Goal: Task Accomplishment & Management: Manage account settings

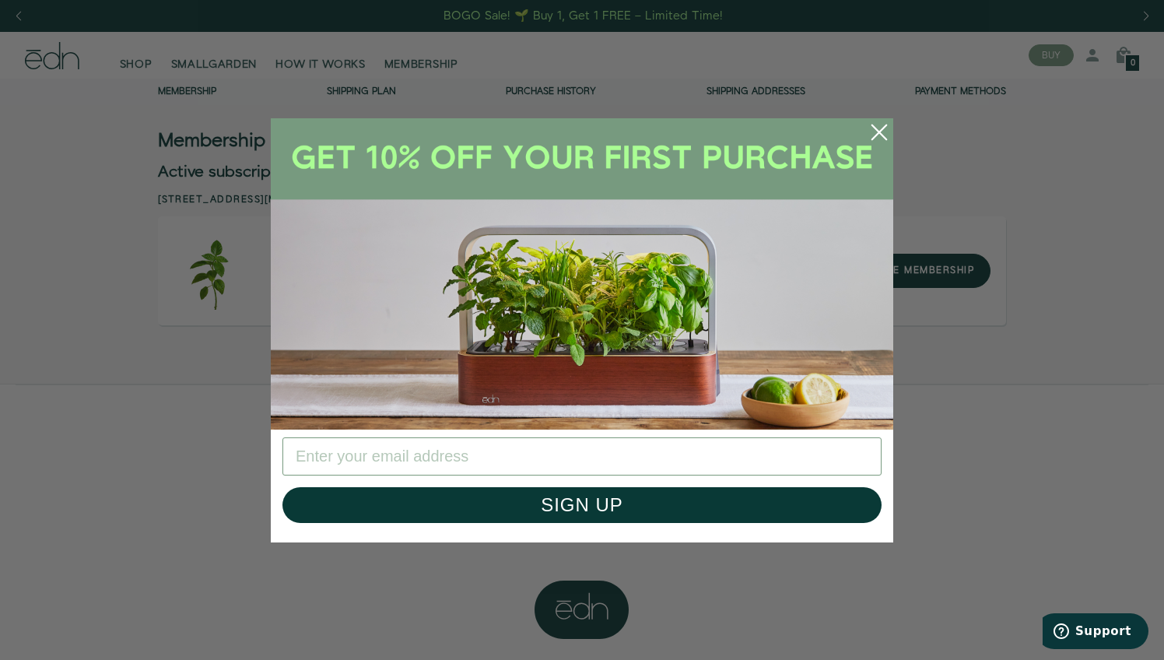
click at [1163, 457] on com-1password-button at bounding box center [1164, 396] width 0 height 792
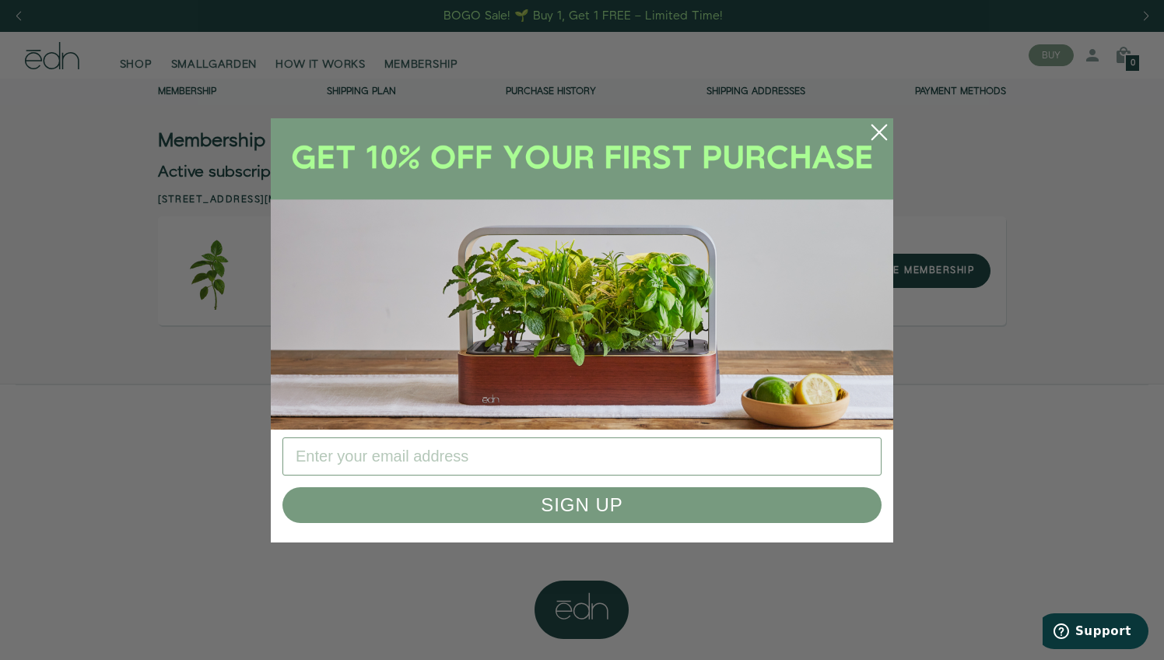
type input "[EMAIL_ADDRESS][DOMAIN_NAME]"
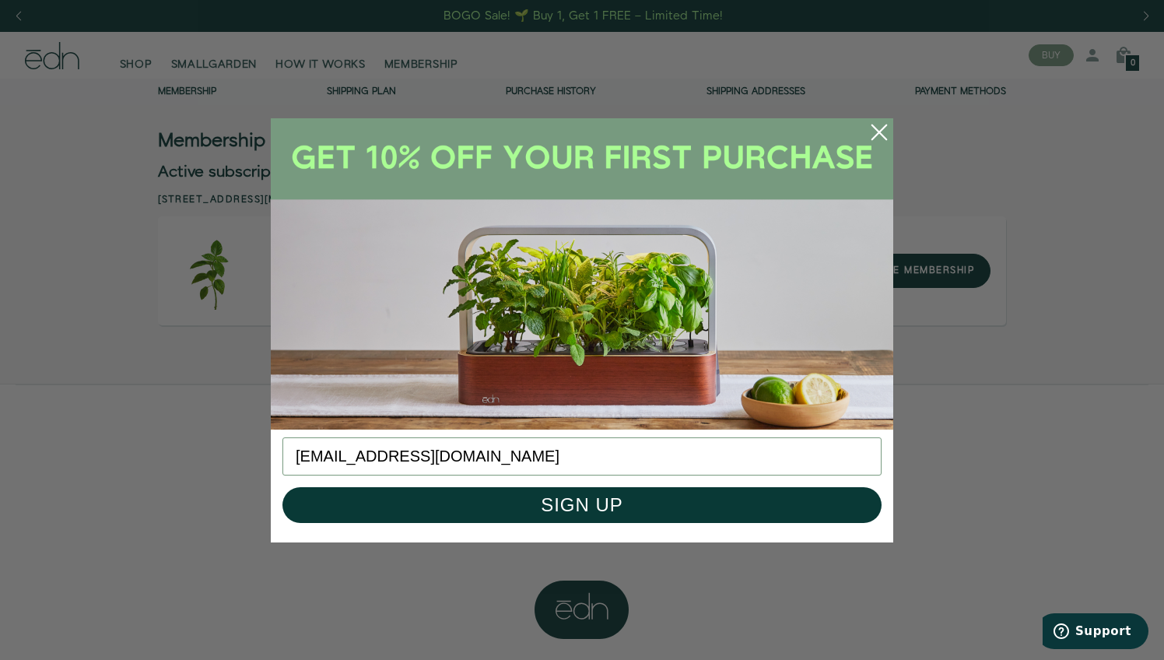
click at [874, 121] on circle "Close dialog" at bounding box center [879, 132] width 34 height 34
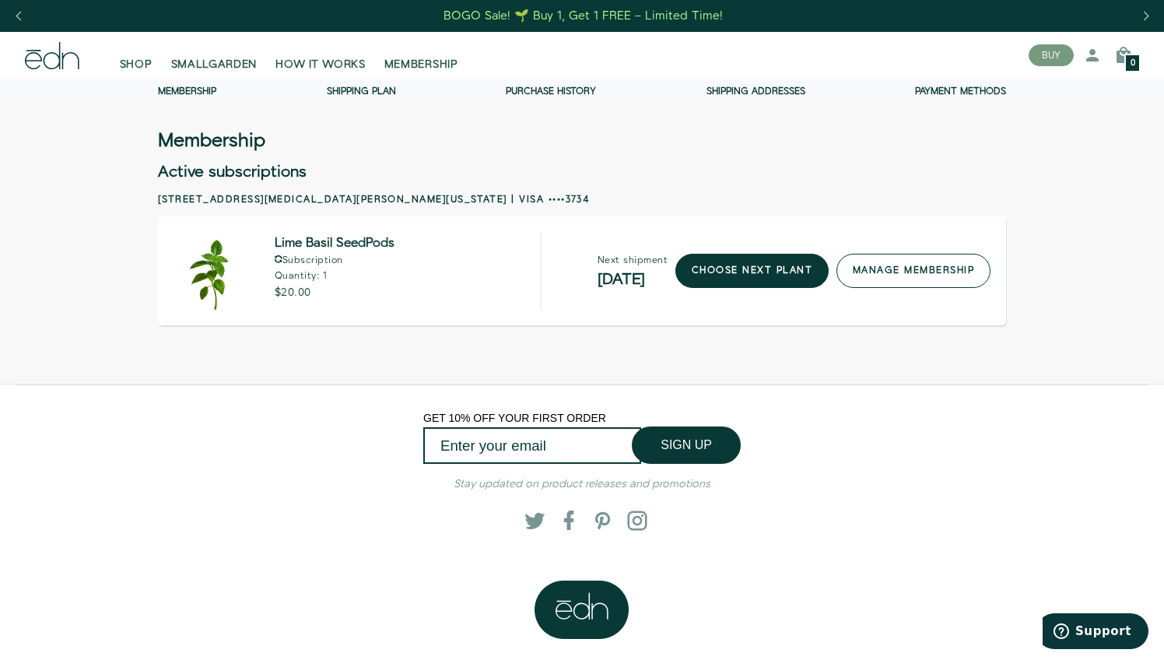
click at [864, 272] on link "manage membership" at bounding box center [913, 271] width 154 height 34
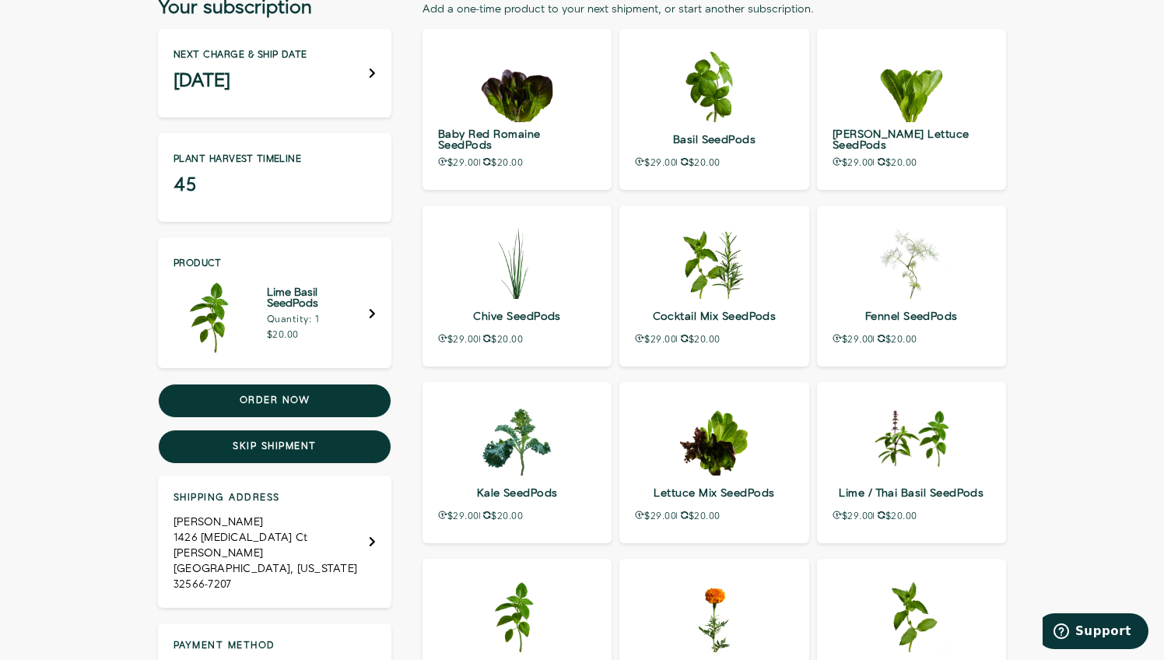
scroll to position [157, 0]
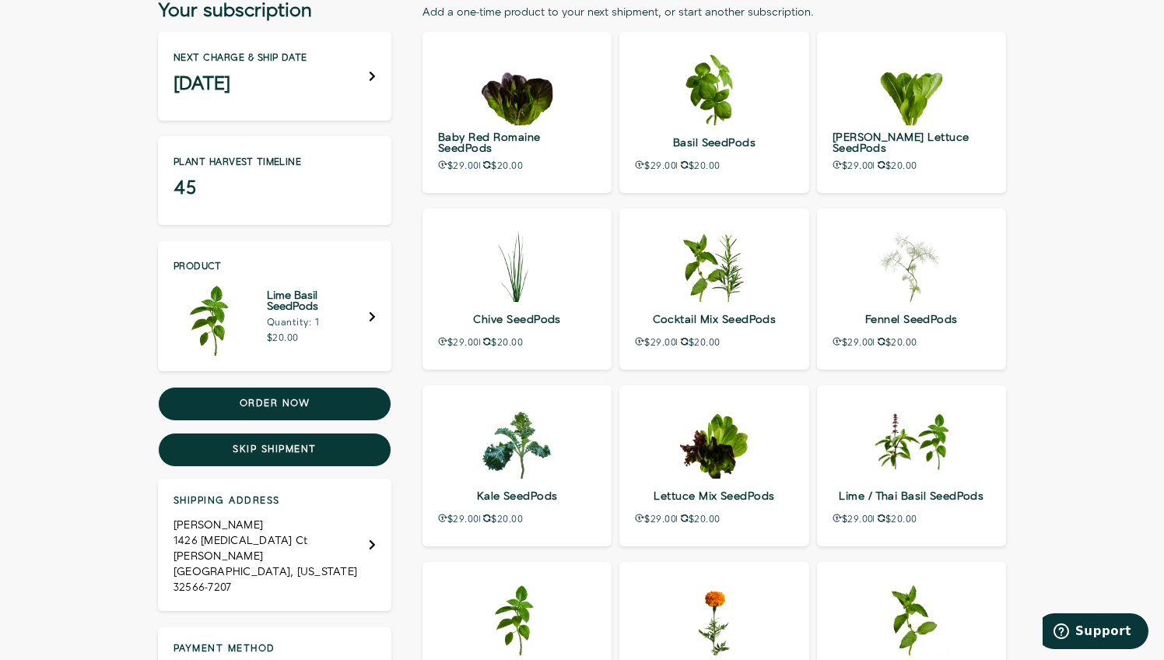
click at [352, 518] on div "Shipping address James Johnson 1426 Sonata Ct Hurlburt Field, Florida 32566-7207" at bounding box center [274, 544] width 202 height 101
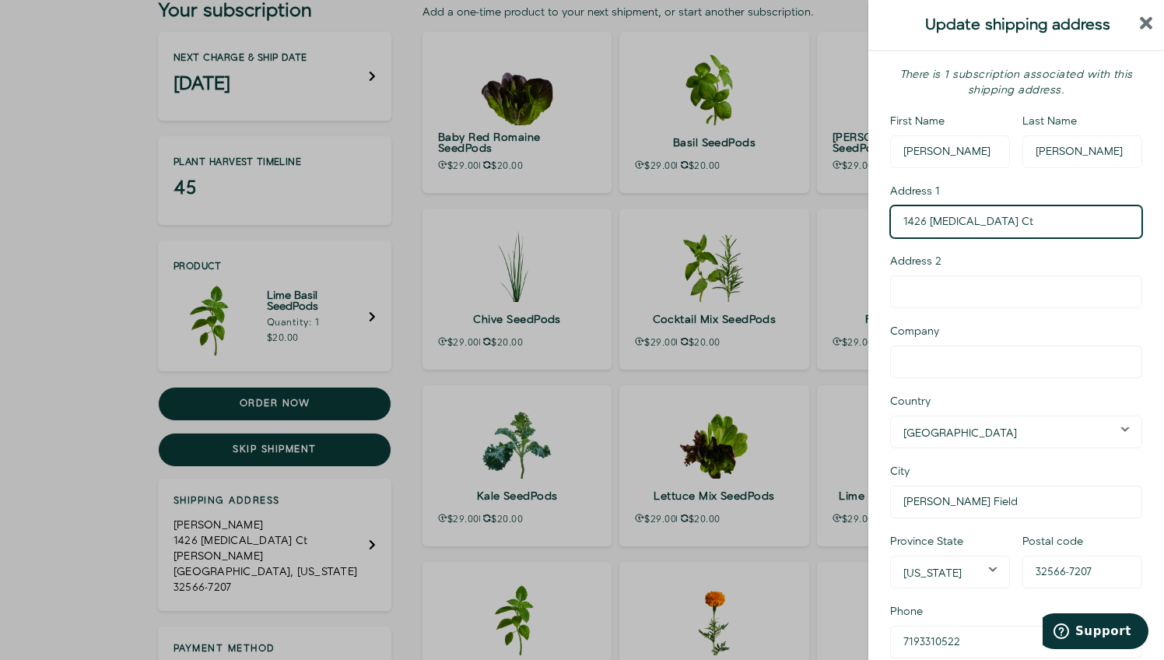
drag, startPoint x: 994, startPoint y: 219, endPoint x: 798, endPoint y: 214, distance: 196.1
click at [798, 214] on div "Membership Membership Shipping Plan Purchase history Shipping addresses Payment…" at bounding box center [582, 465] width 1164 height 1088
type input "[STREET_ADDRESS][PERSON_NAME]"
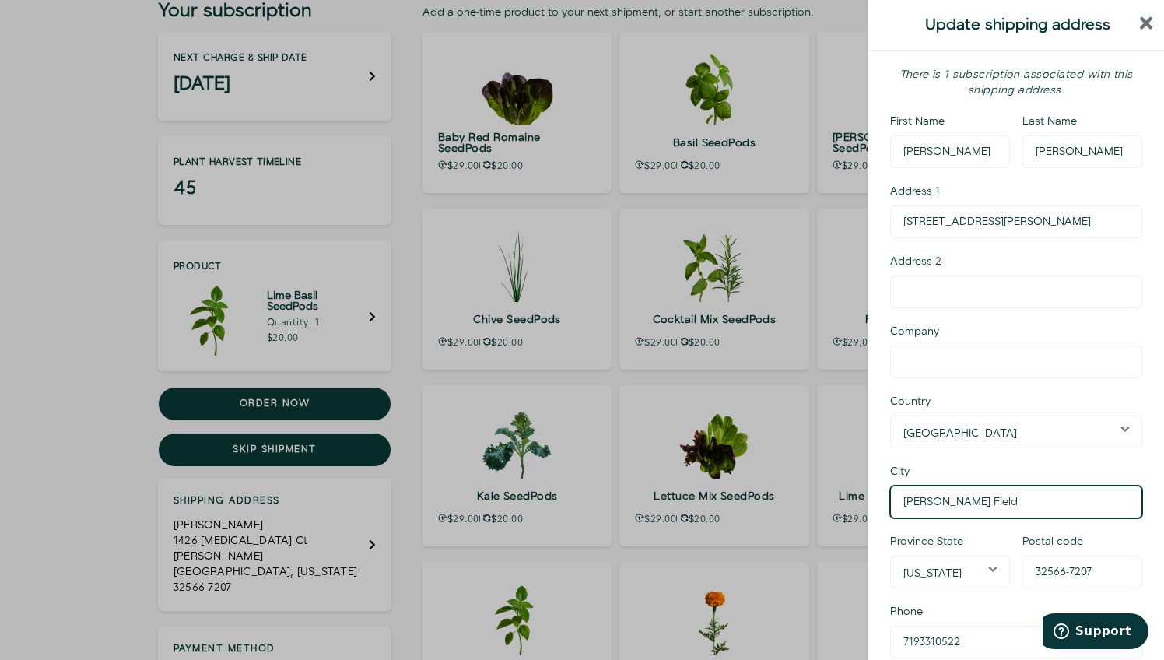
type input "Colorado Springs"
select select "Colorado"
type input "80919"
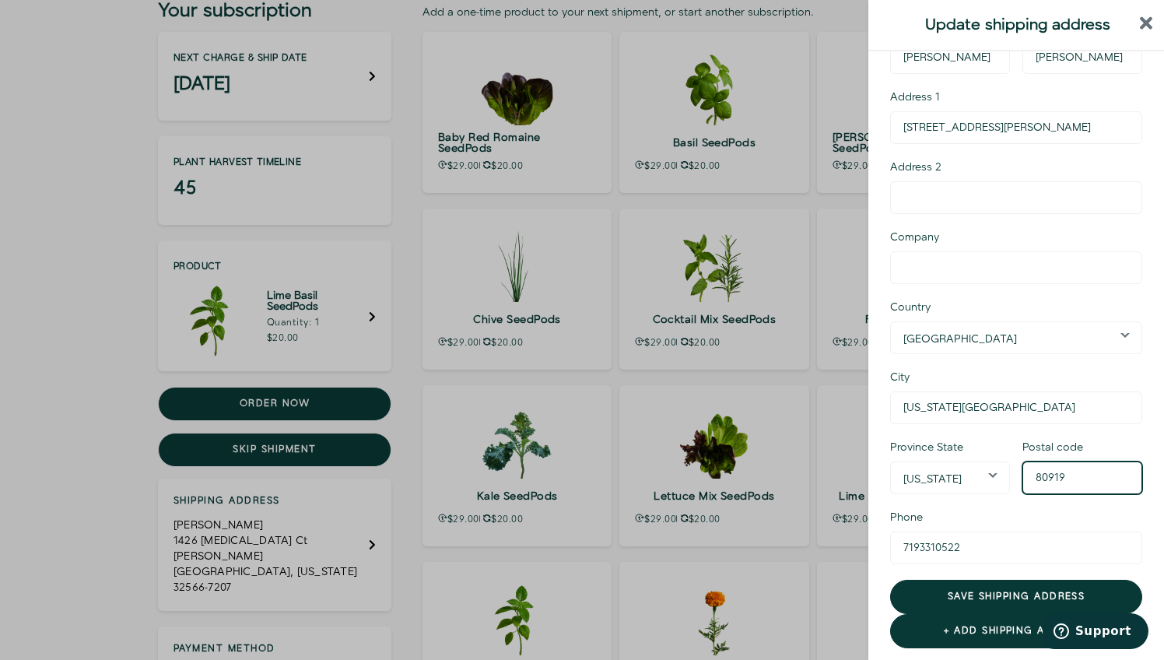
scroll to position [94, 0]
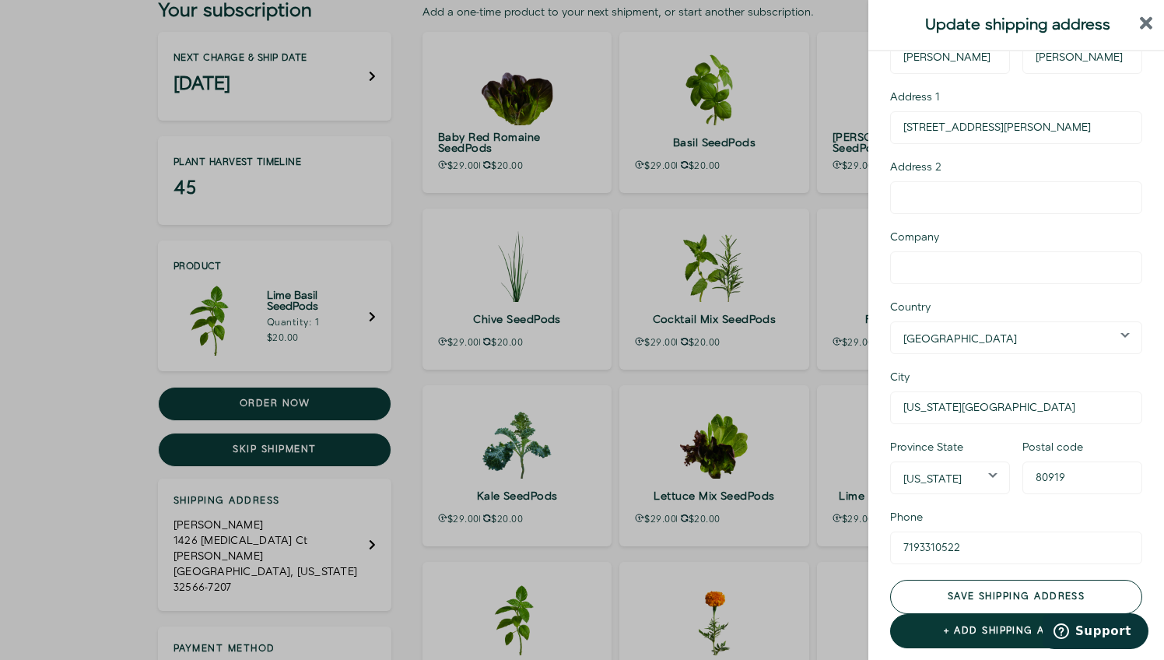
click at [1002, 593] on button "Save shipping address" at bounding box center [1016, 597] width 252 height 34
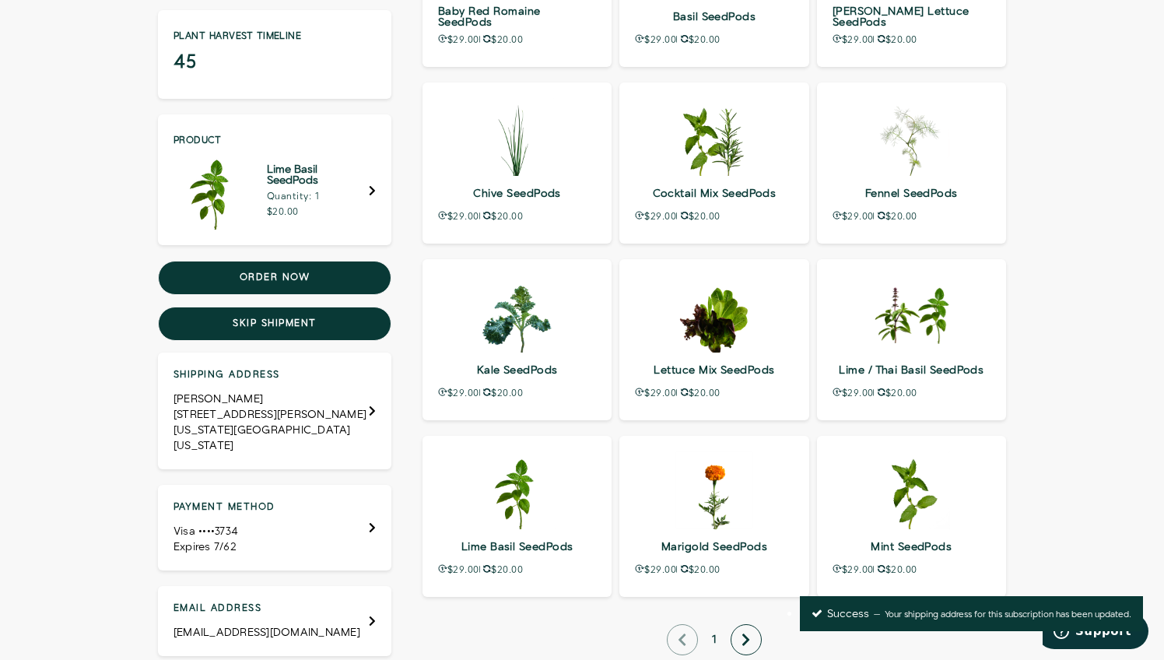
scroll to position [385, 0]
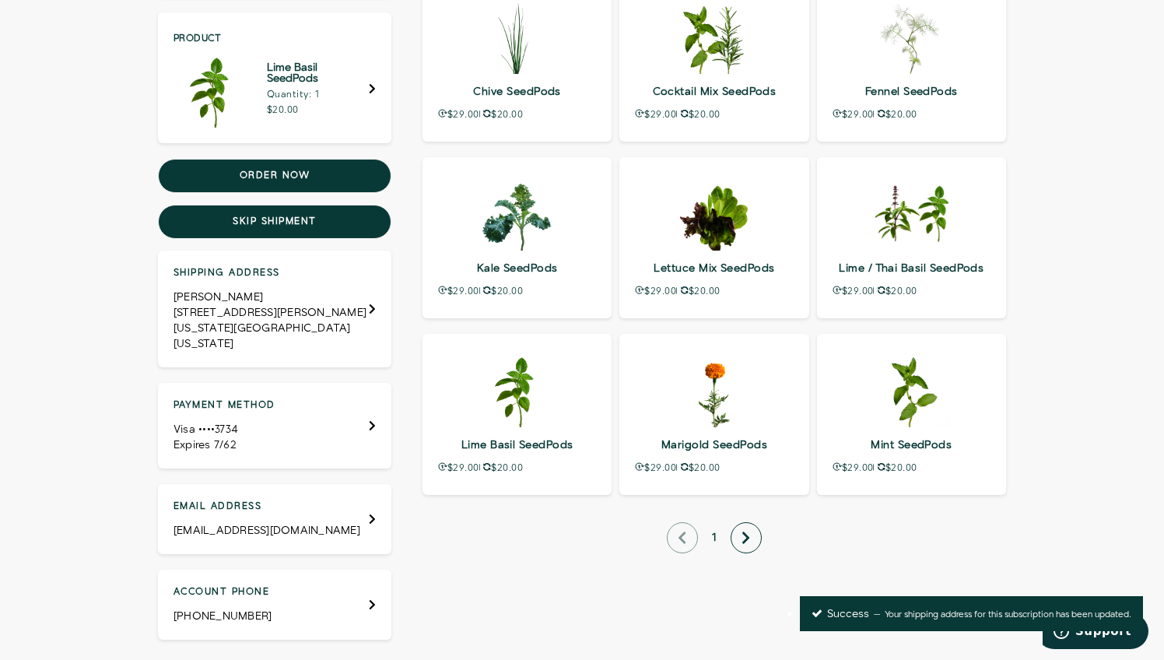
click at [374, 420] on icon "Payment method" at bounding box center [372, 425] width 7 height 11
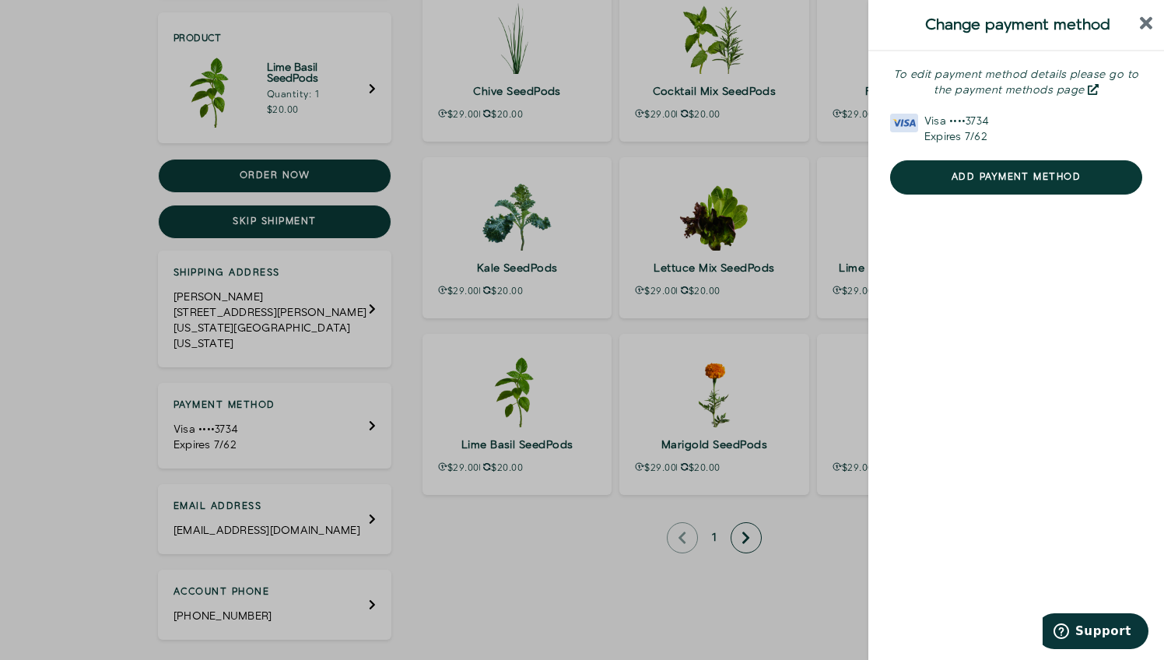
click at [964, 135] on div "Expires 7/62" at bounding box center [1033, 137] width 218 height 16
click at [1140, 23] on icon "close sidebar" at bounding box center [1146, 23] width 13 height 19
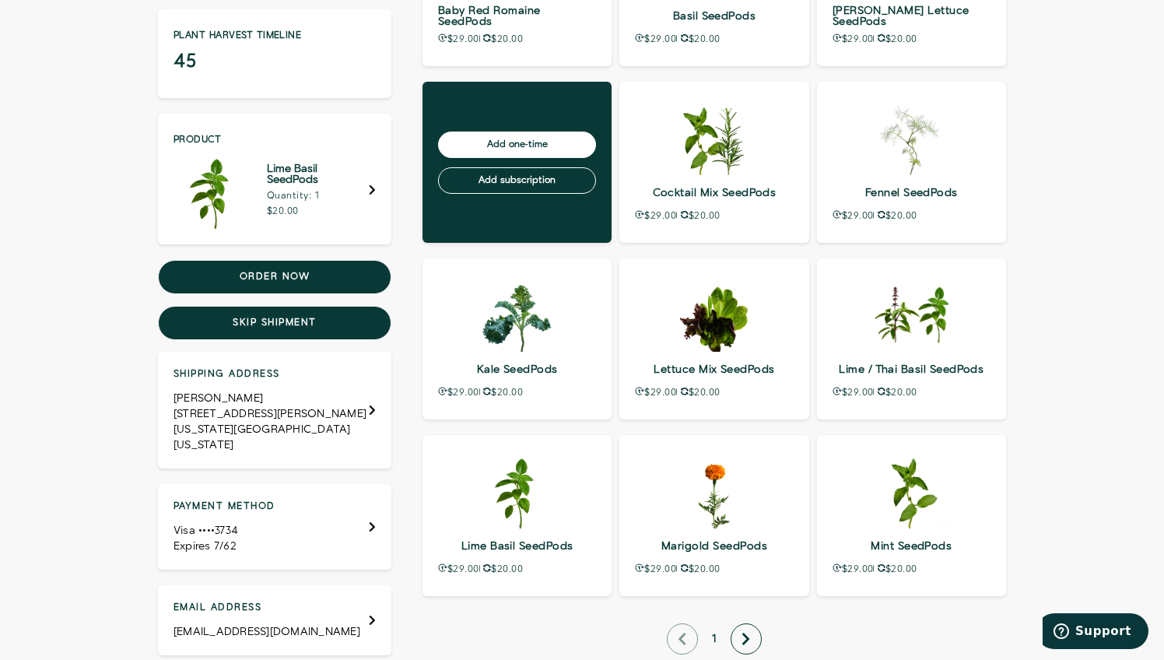
scroll to position [303, 0]
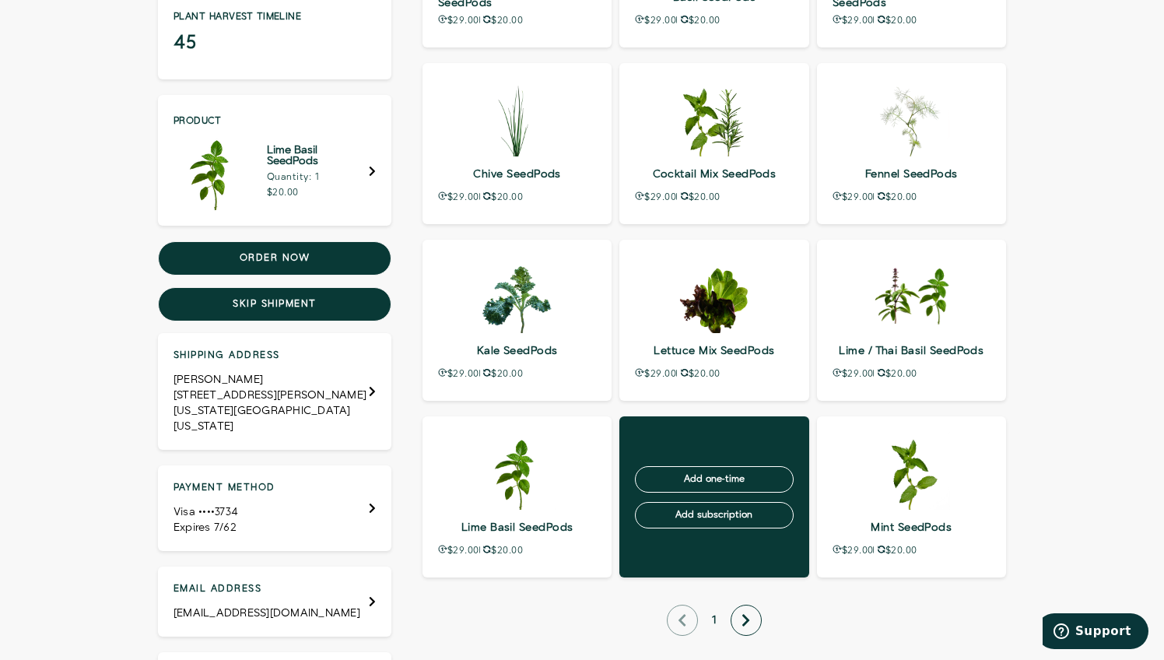
click at [713, 455] on p "Add one-time Add subscription" at bounding box center [713, 496] width 189 height 161
click at [726, 517] on input "Add subscription" at bounding box center [714, 515] width 158 height 26
type input "Processing…"
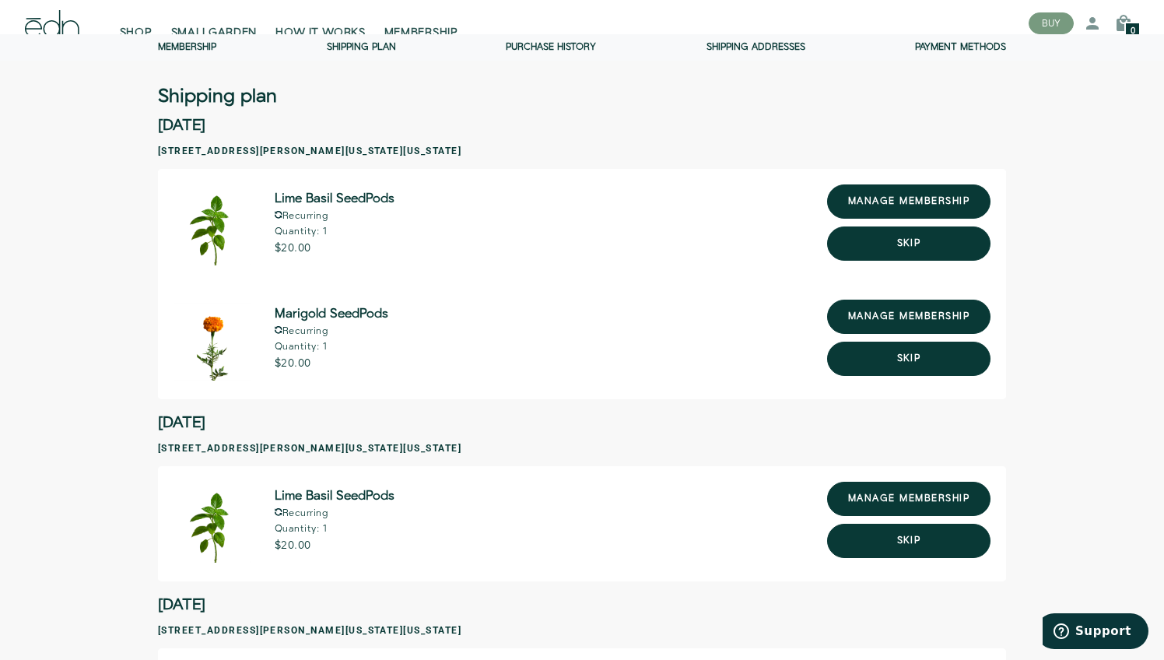
scroll to position [2, 0]
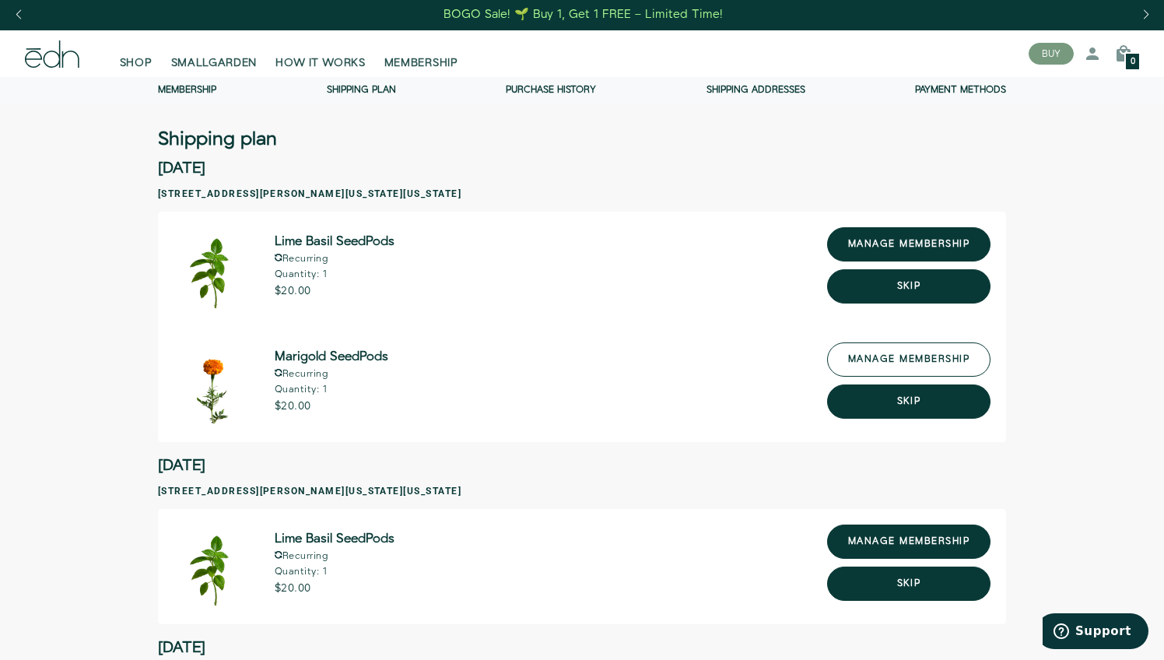
click at [903, 359] on link "manage membership" at bounding box center [908, 359] width 163 height 34
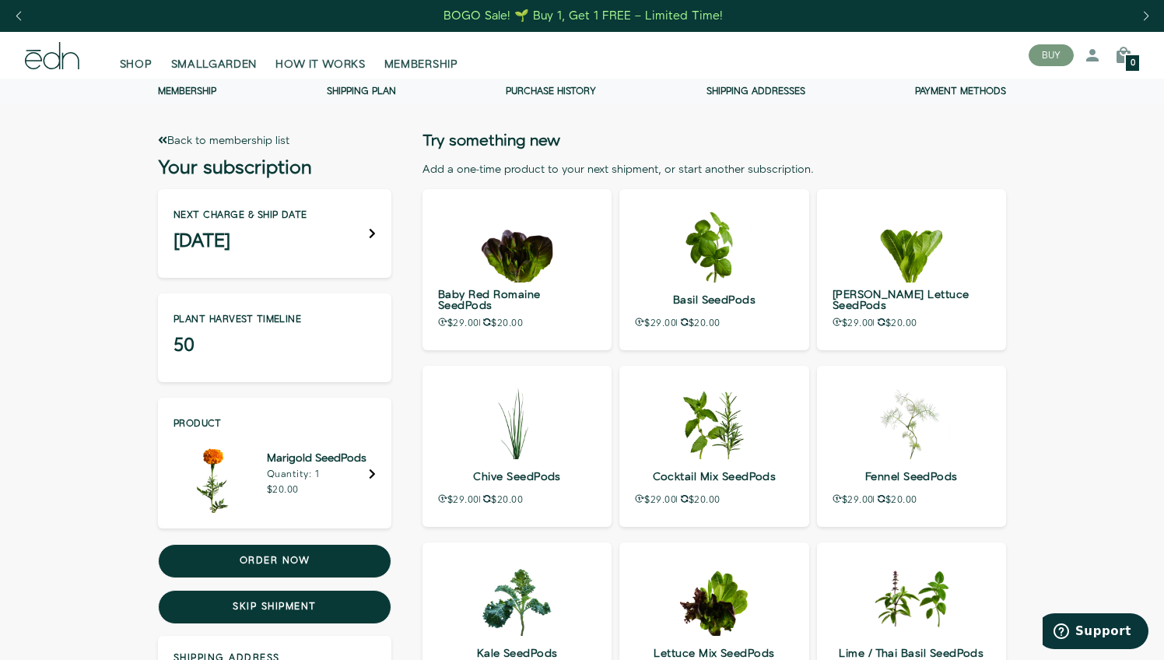
click at [286, 139] on link "Back to membership list" at bounding box center [223, 141] width 131 height 16
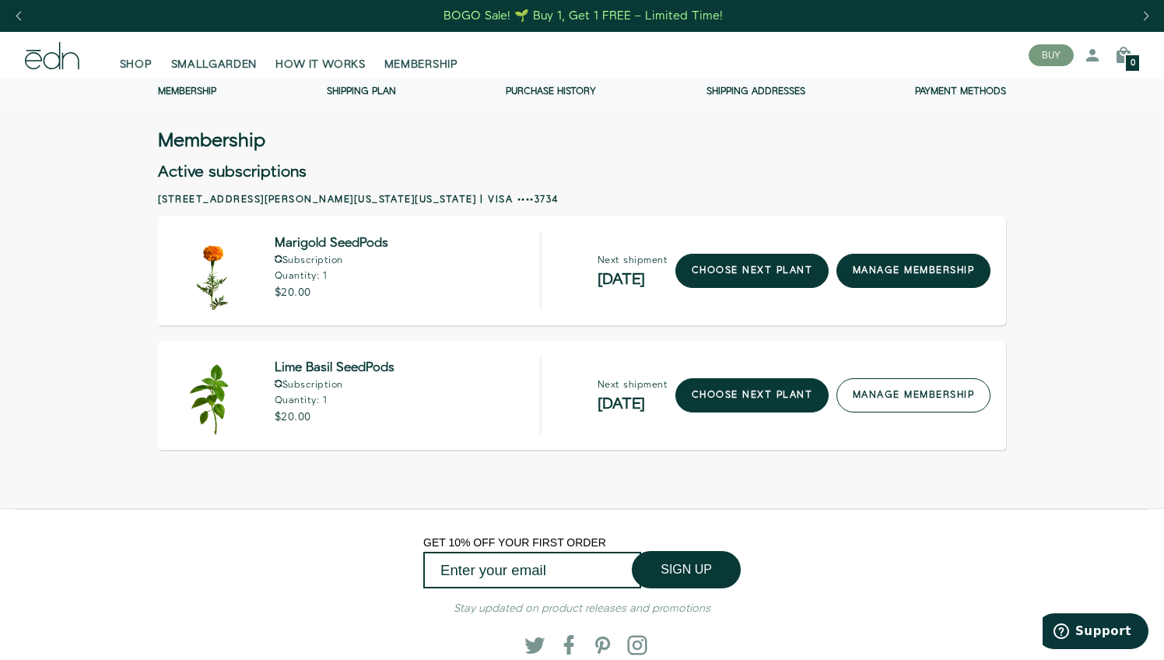
click at [871, 396] on link "manage membership" at bounding box center [913, 395] width 154 height 34
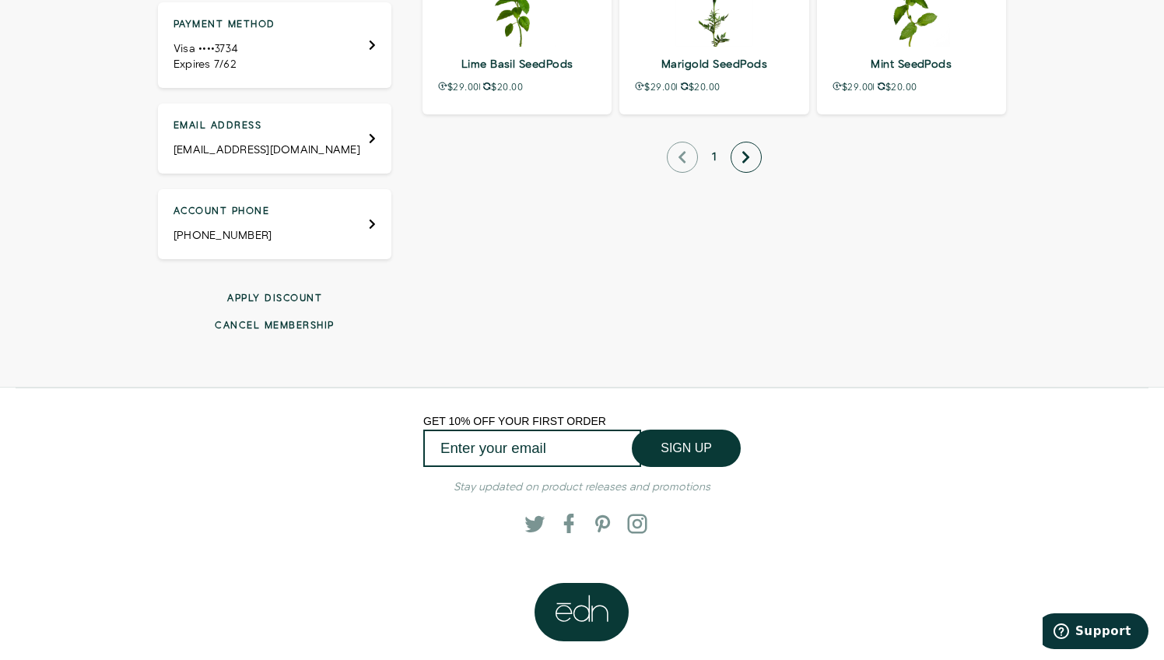
scroll to position [759, 0]
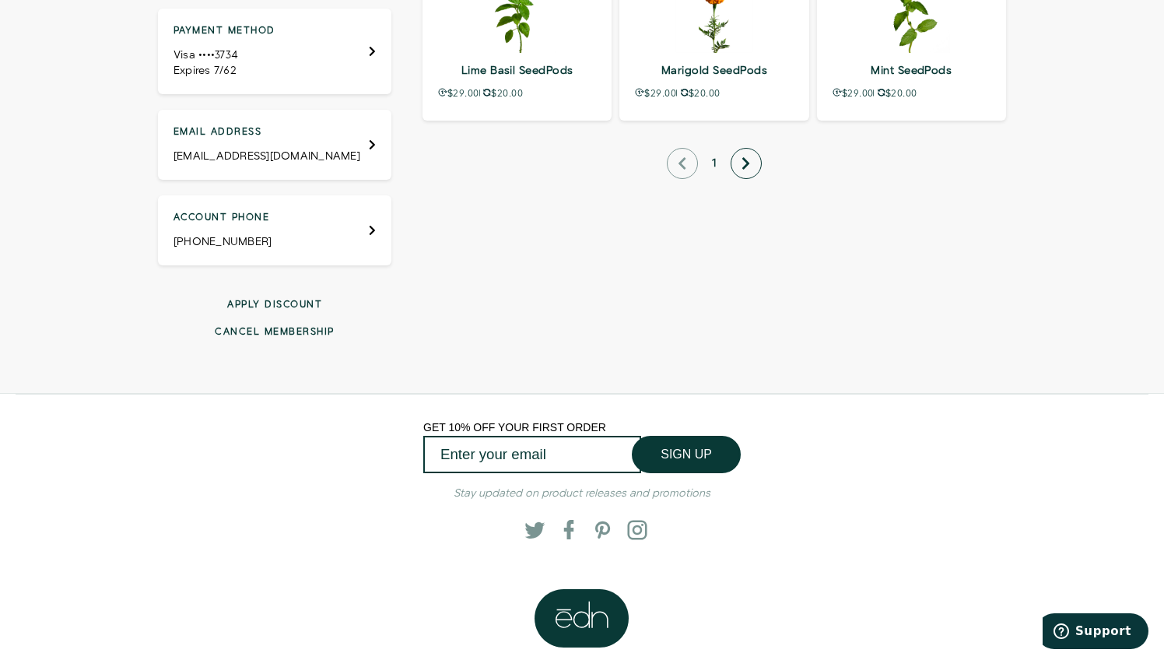
click at [320, 325] on button "Cancel membership" at bounding box center [274, 331] width 233 height 13
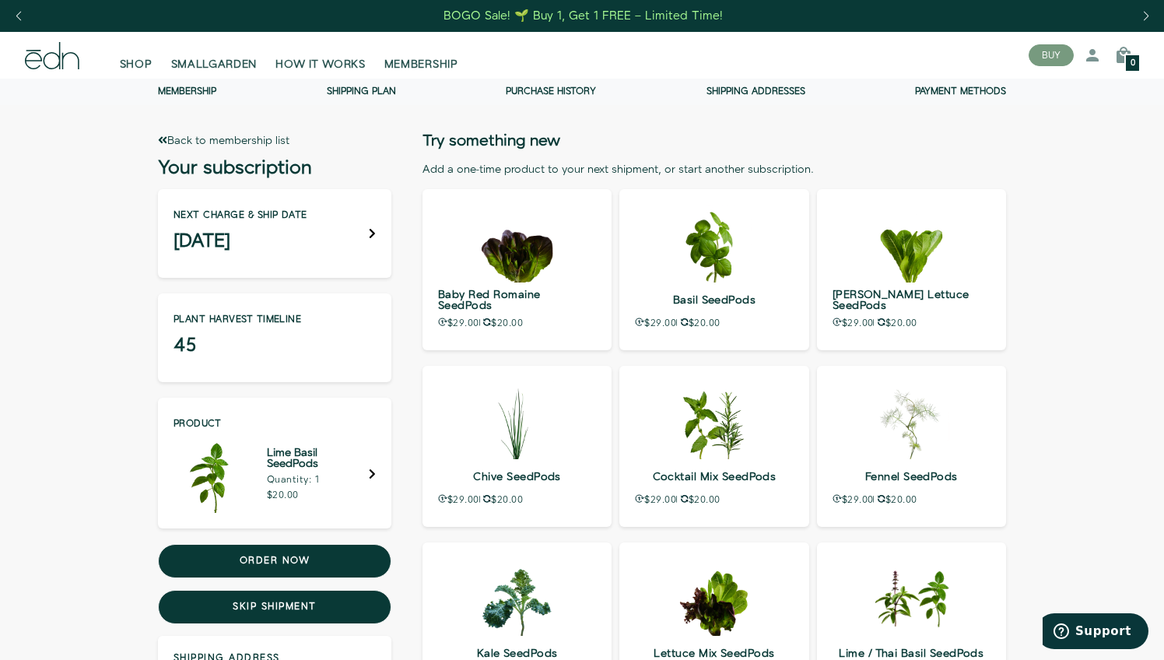
scroll to position [0, 0]
click at [259, 146] on link "Back to membership list" at bounding box center [223, 141] width 131 height 16
click at [195, 142] on link "Back to membership list" at bounding box center [223, 141] width 131 height 16
click at [163, 142] on icon at bounding box center [162, 140] width 9 height 11
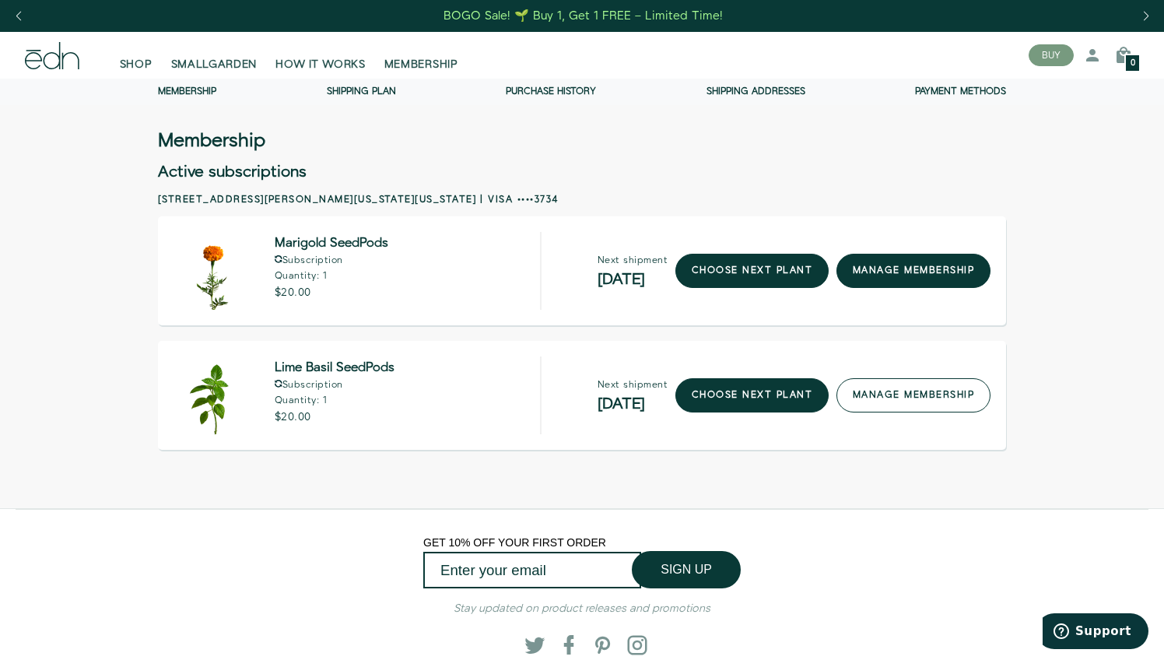
click at [899, 396] on link "manage membership" at bounding box center [913, 395] width 154 height 34
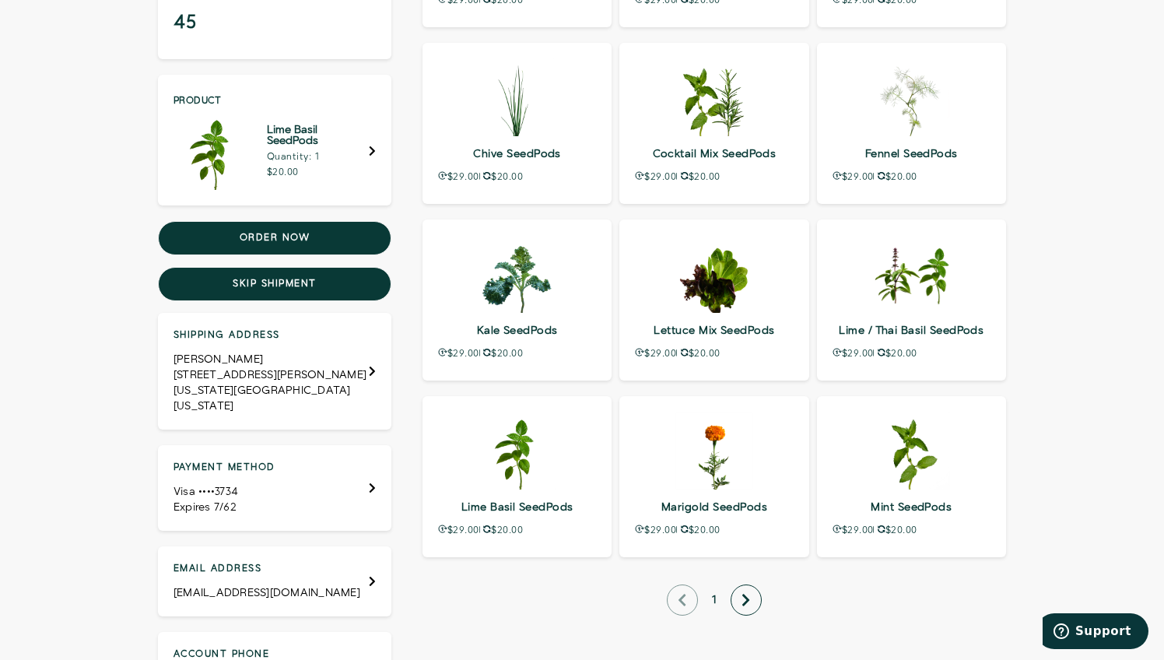
scroll to position [298, 0]
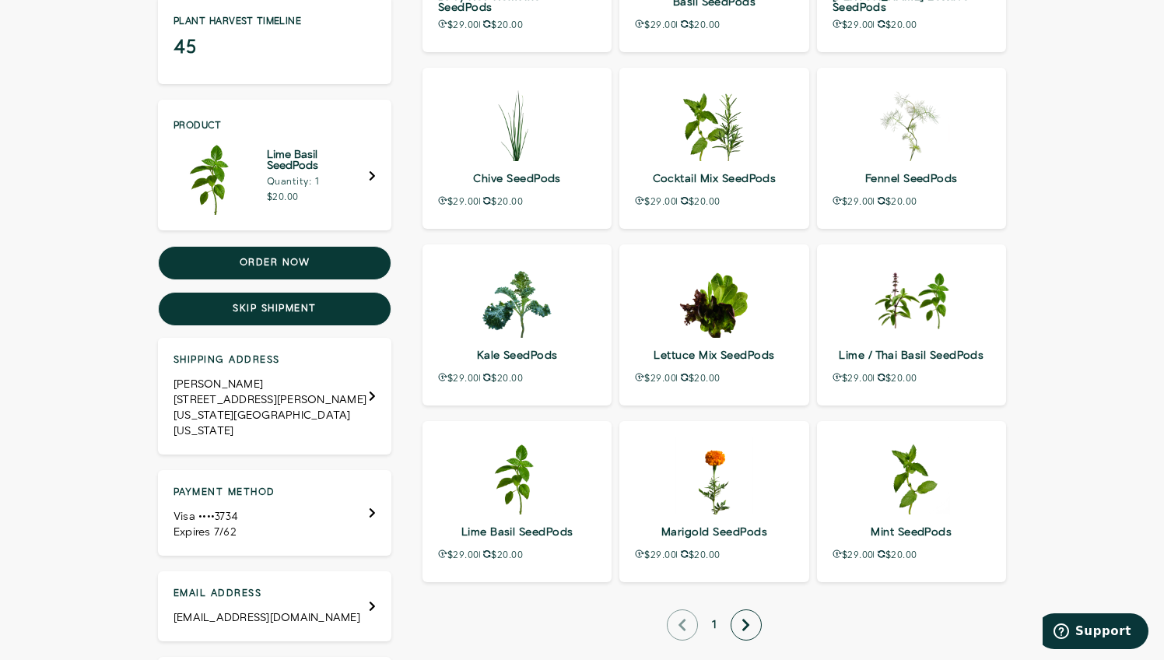
click at [340, 162] on h5 "Lime Basil SeedPods" at bounding box center [318, 160] width 102 height 22
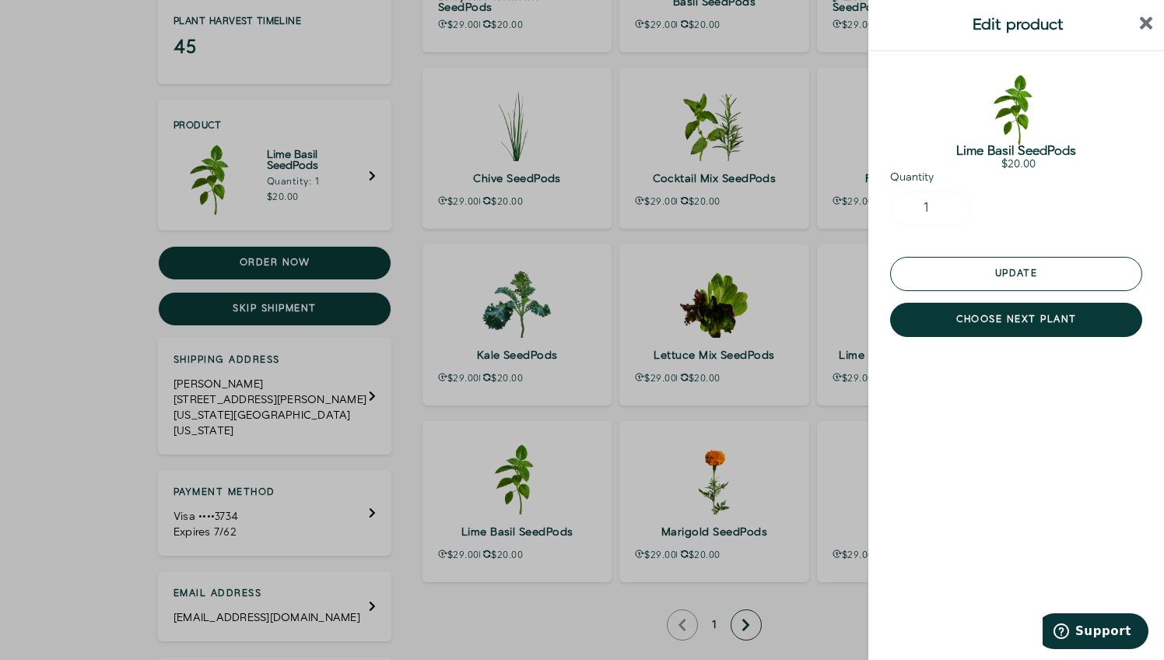
click at [1000, 281] on button "Update" at bounding box center [1016, 274] width 252 height 34
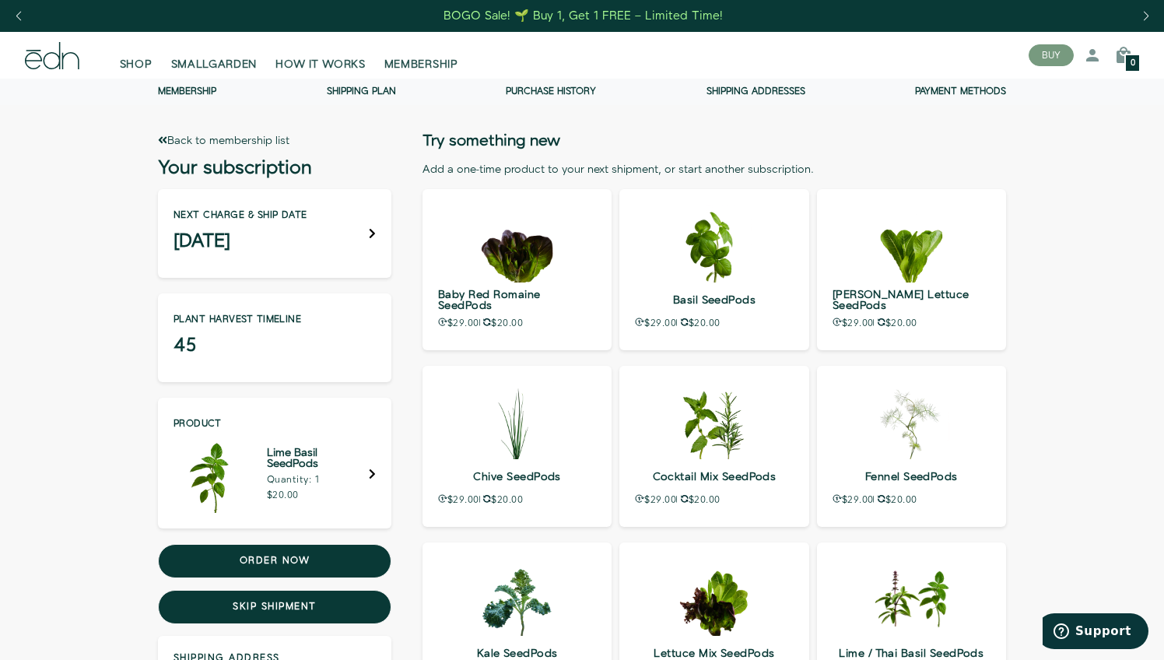
click at [285, 141] on link "Back to membership list" at bounding box center [223, 141] width 131 height 16
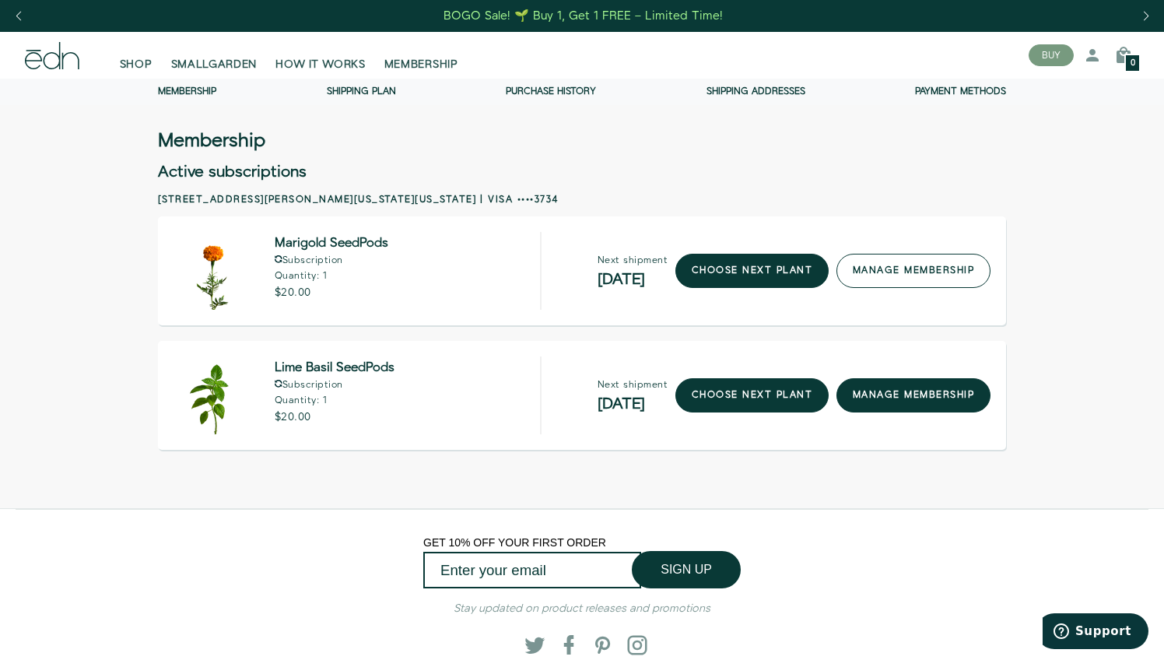
click at [893, 261] on link "manage membership" at bounding box center [913, 271] width 154 height 34
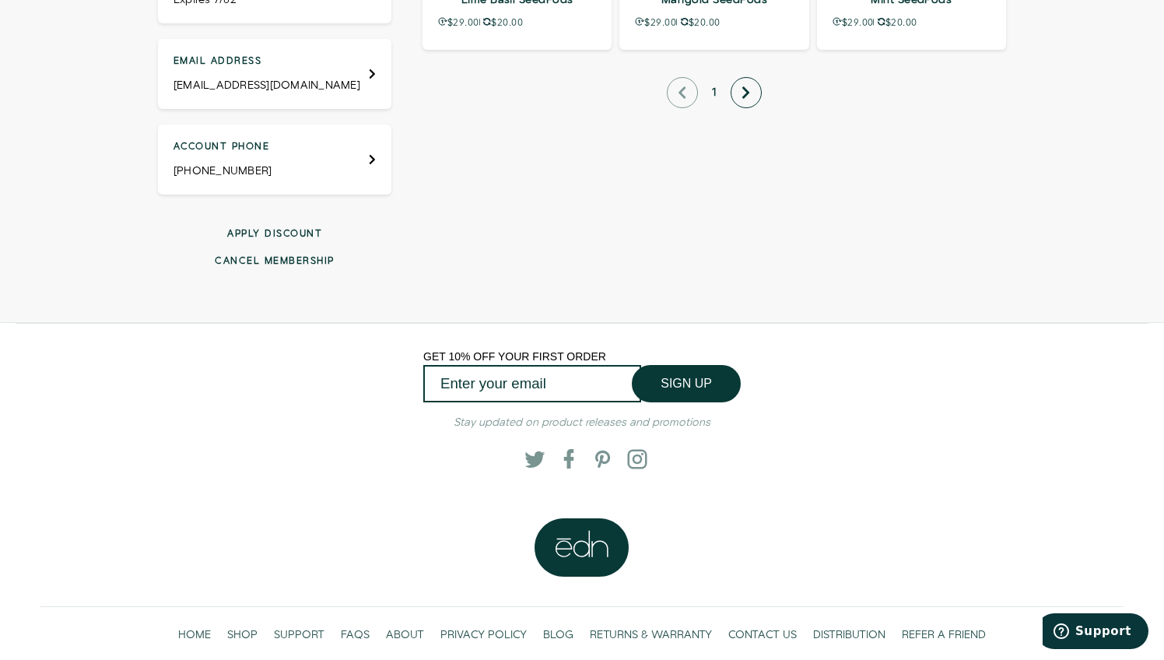
click at [264, 254] on button "Cancel membership" at bounding box center [274, 260] width 233 height 13
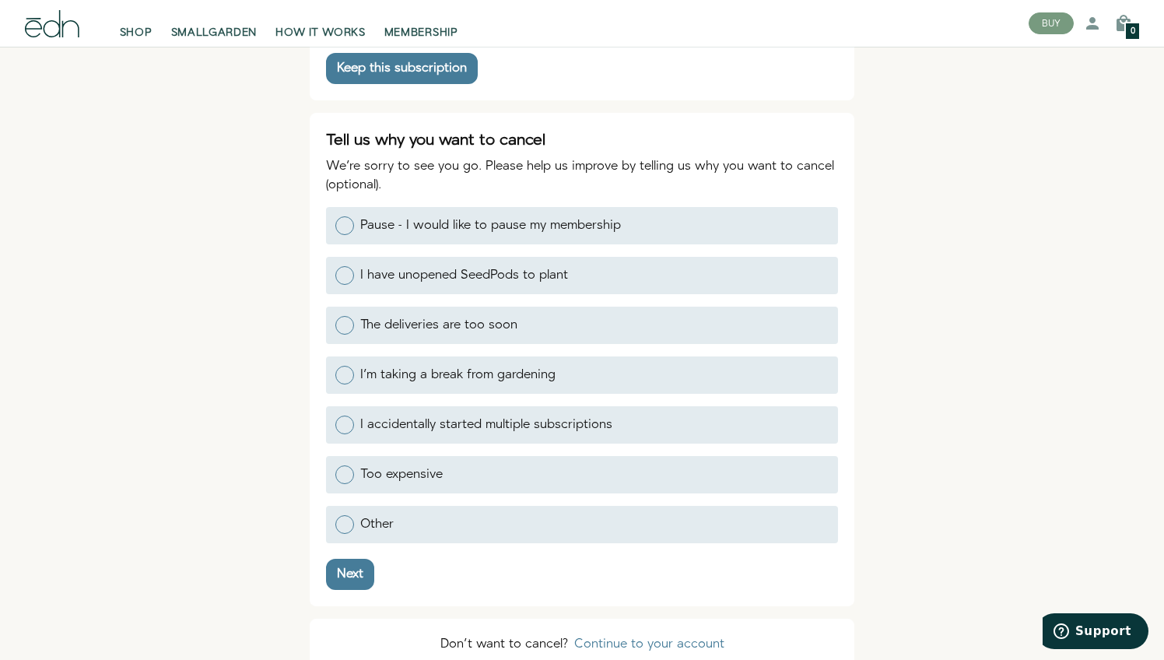
scroll to position [189, 0]
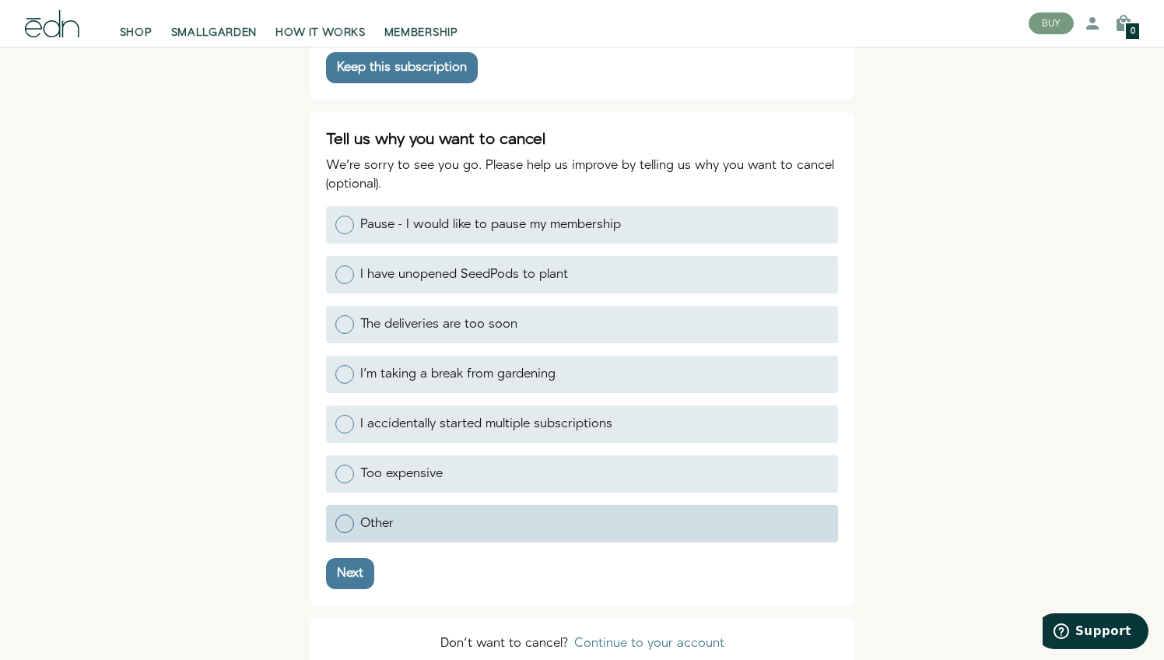
click at [345, 522] on div at bounding box center [344, 523] width 19 height 19
click at [335, 522] on input "Other" at bounding box center [335, 522] width 0 height 0
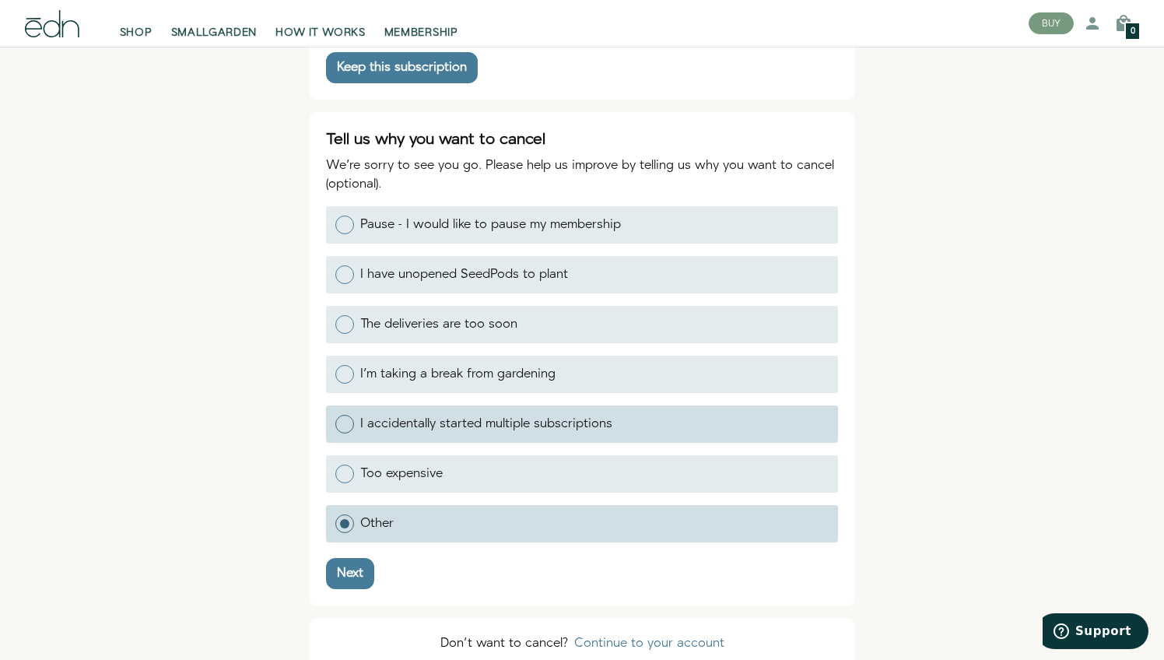
click at [342, 422] on div at bounding box center [344, 424] width 19 height 19
click at [335, 422] on input "I accidentally started multiple subscriptions" at bounding box center [335, 422] width 0 height 0
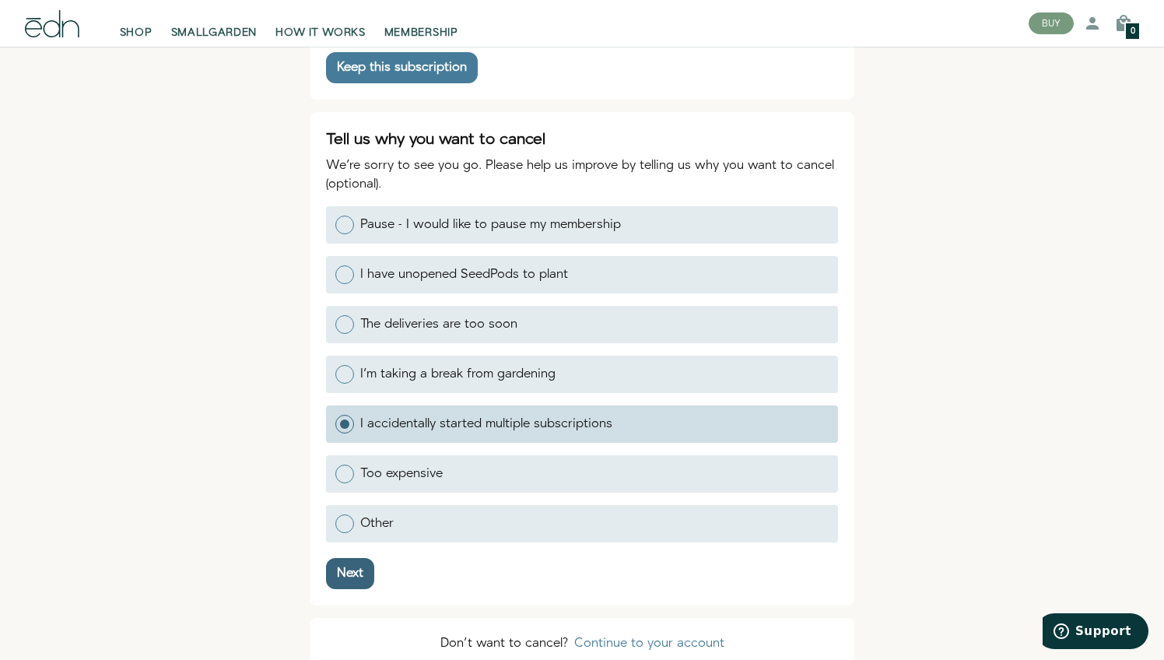
click at [352, 568] on div "Next" at bounding box center [350, 573] width 26 height 12
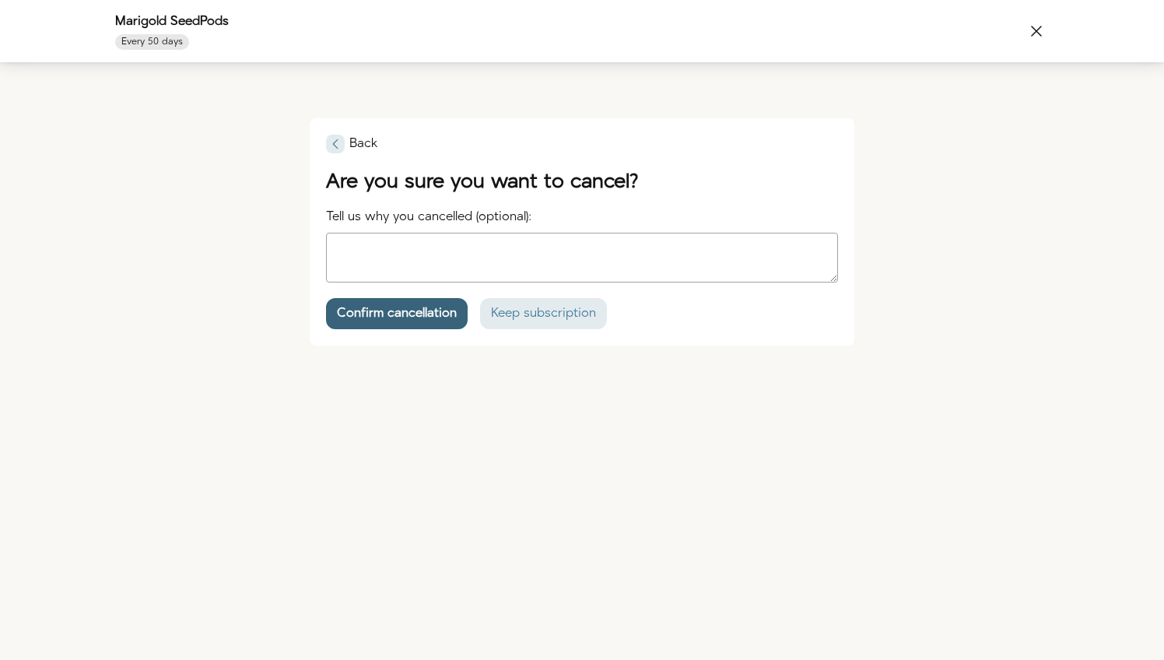
click at [431, 300] on button "Confirm cancellation" at bounding box center [397, 313] width 142 height 31
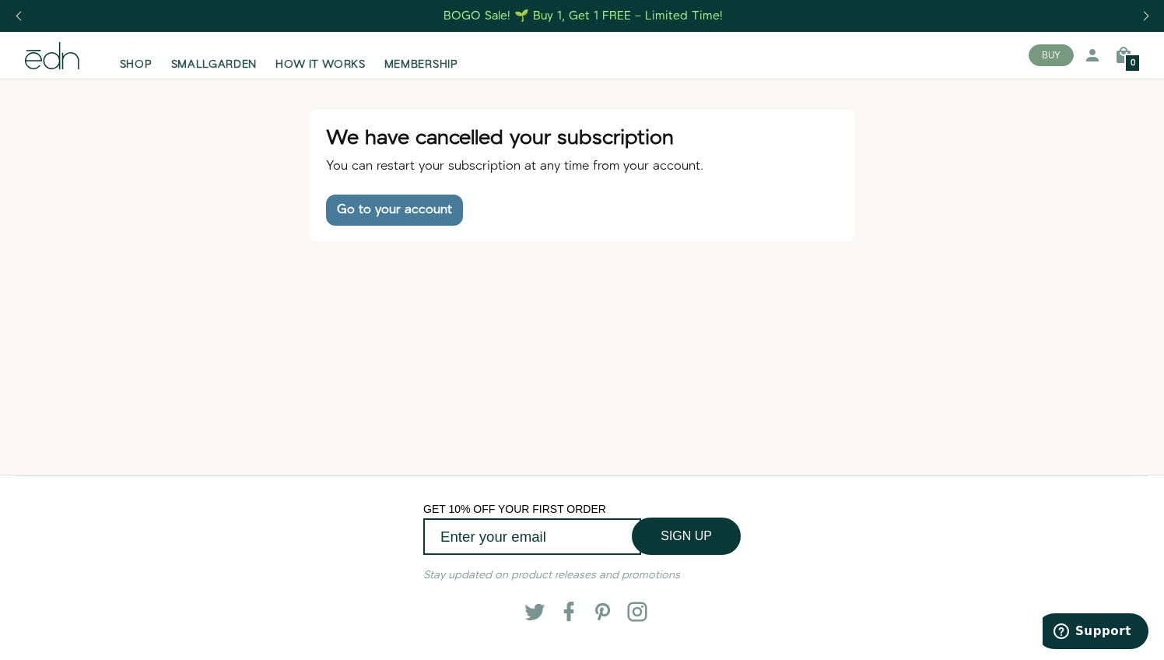
scroll to position [0, 0]
click at [410, 208] on div "Go to your account" at bounding box center [394, 210] width 115 height 12
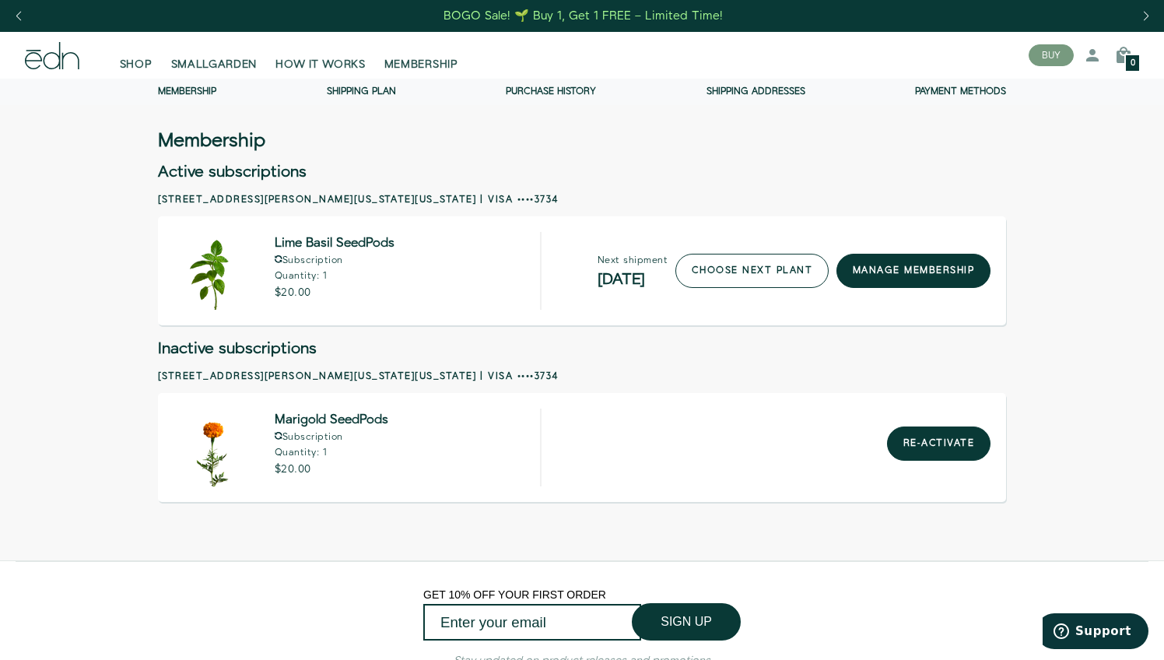
click at [752, 278] on link "choose next plant" at bounding box center [751, 271] width 153 height 34
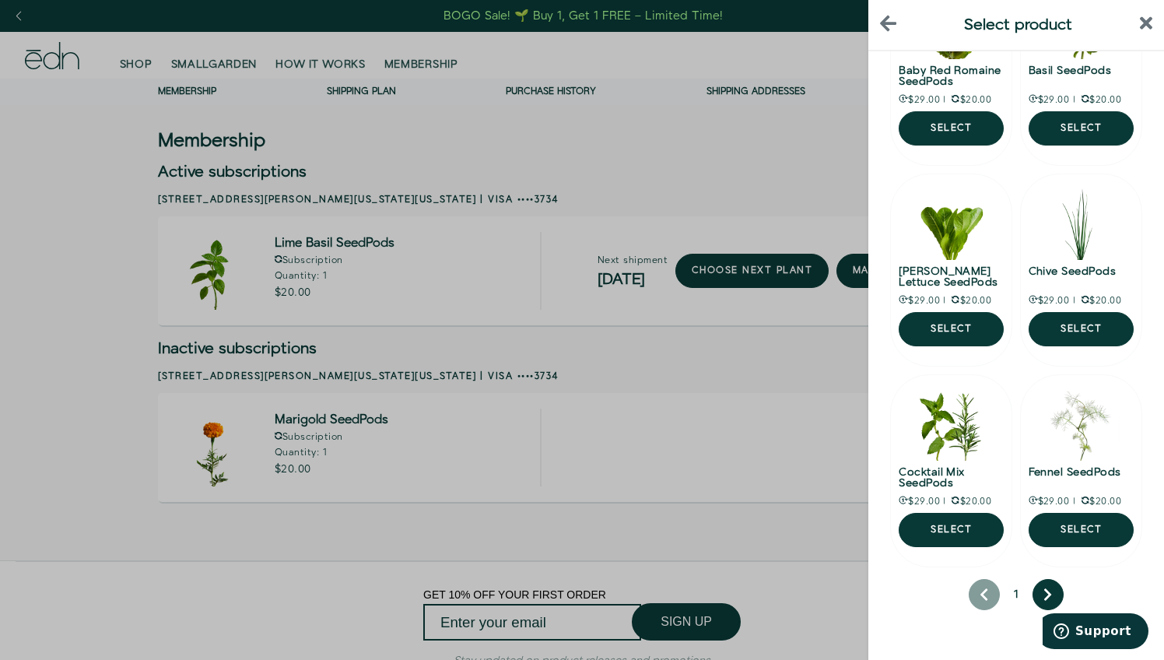
scroll to position [144, 0]
click at [1053, 595] on button "next page" at bounding box center [1047, 594] width 31 height 31
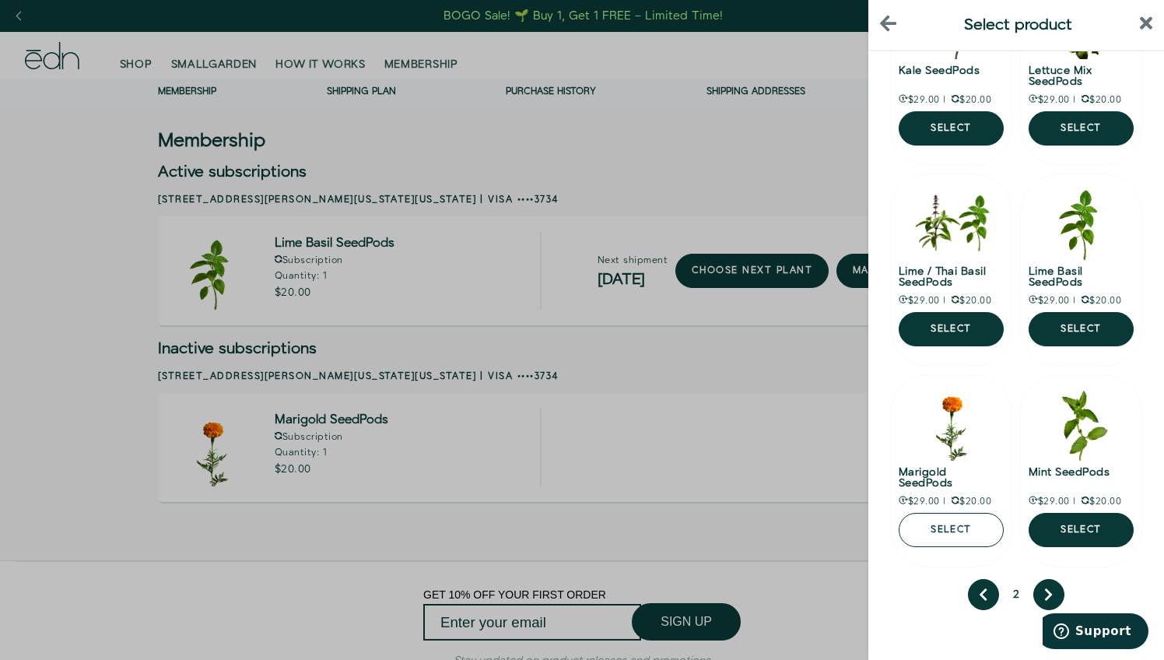
click at [958, 531] on button "Select" at bounding box center [951, 530] width 105 height 34
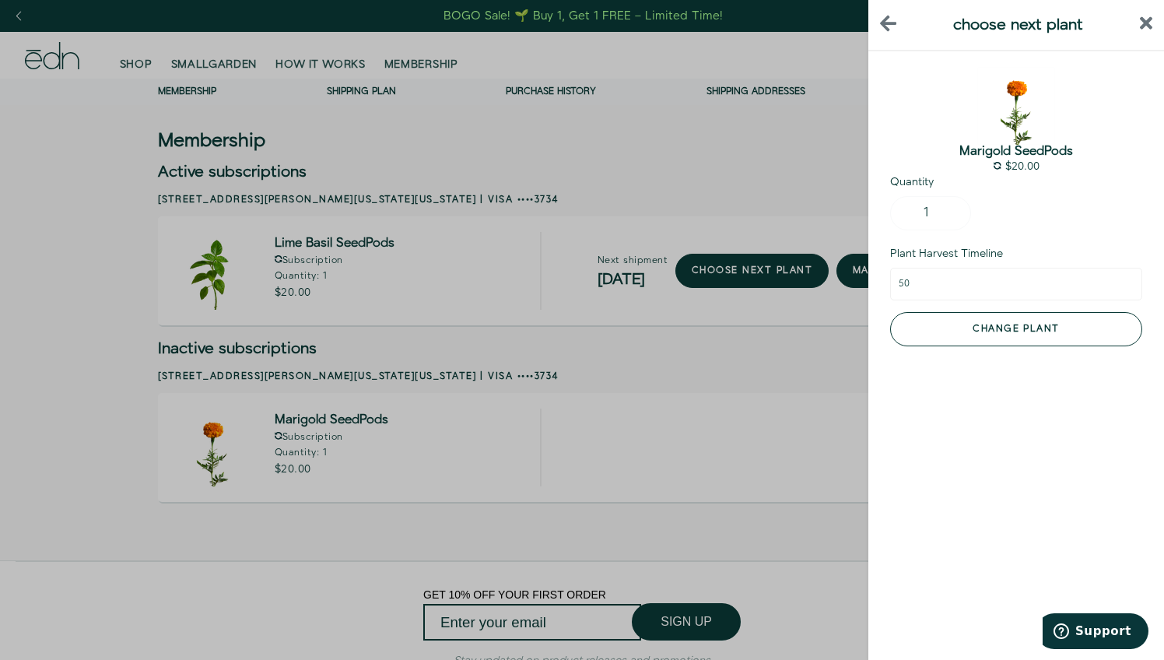
click at [983, 312] on button "Change plant" at bounding box center [1016, 329] width 252 height 34
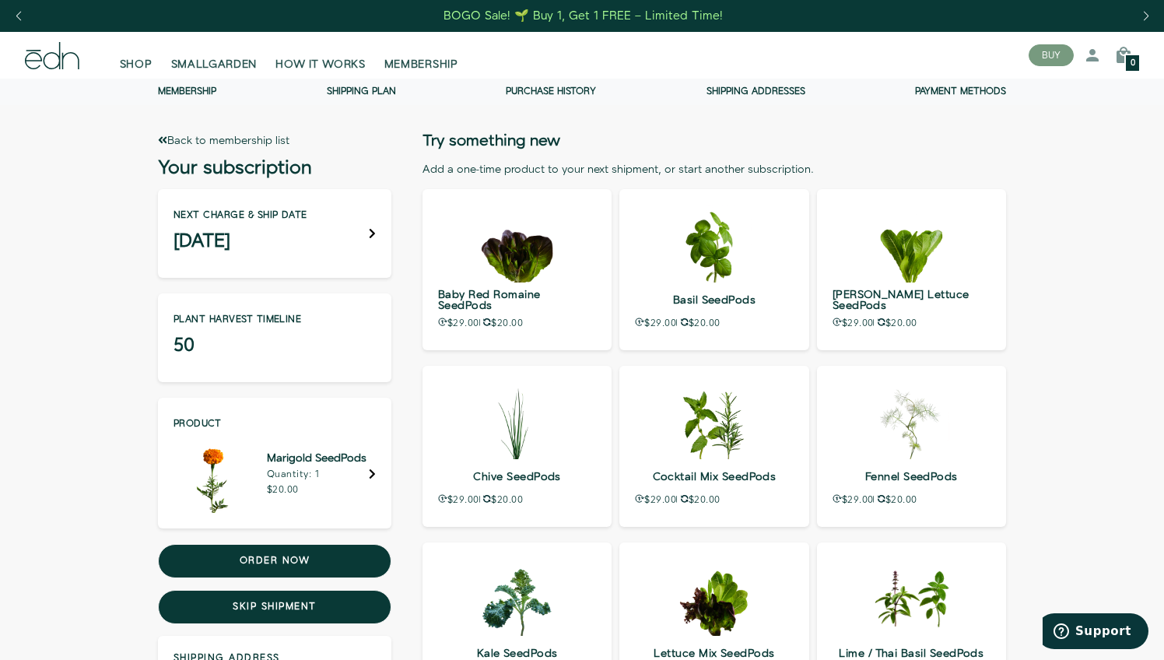
click at [372, 227] on div "Next charge & ship date [DATE]" at bounding box center [274, 233] width 233 height 89
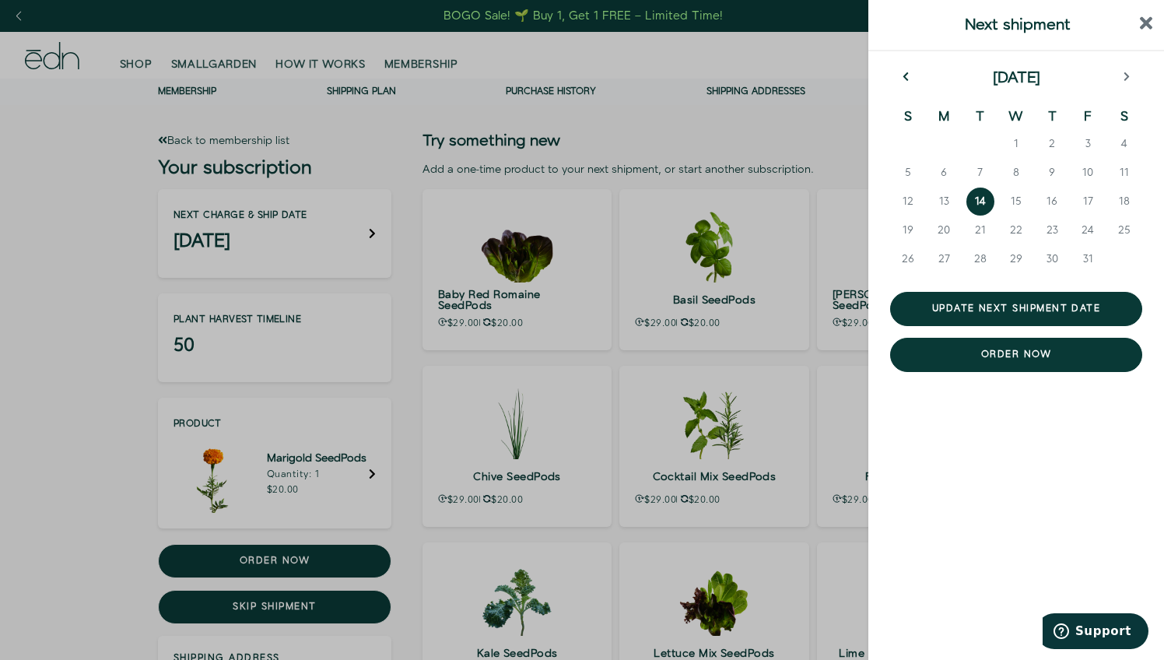
click at [906, 77] on icon "previous month" at bounding box center [906, 77] width 7 height 11
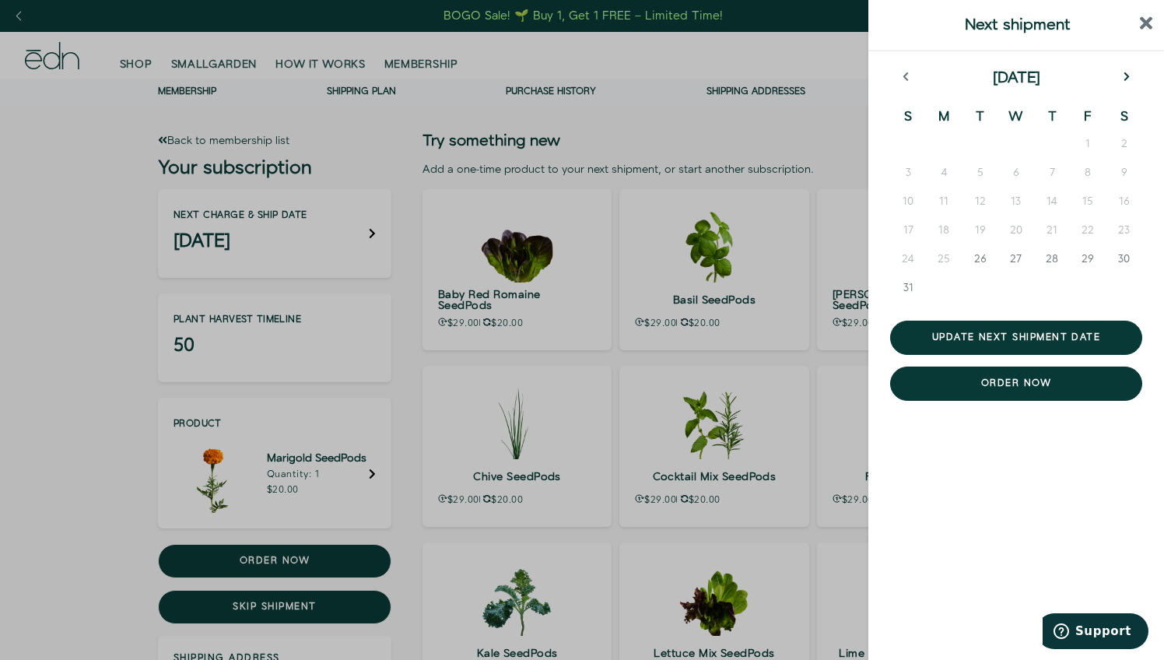
click at [1123, 71] on button "next month" at bounding box center [1126, 79] width 31 height 16
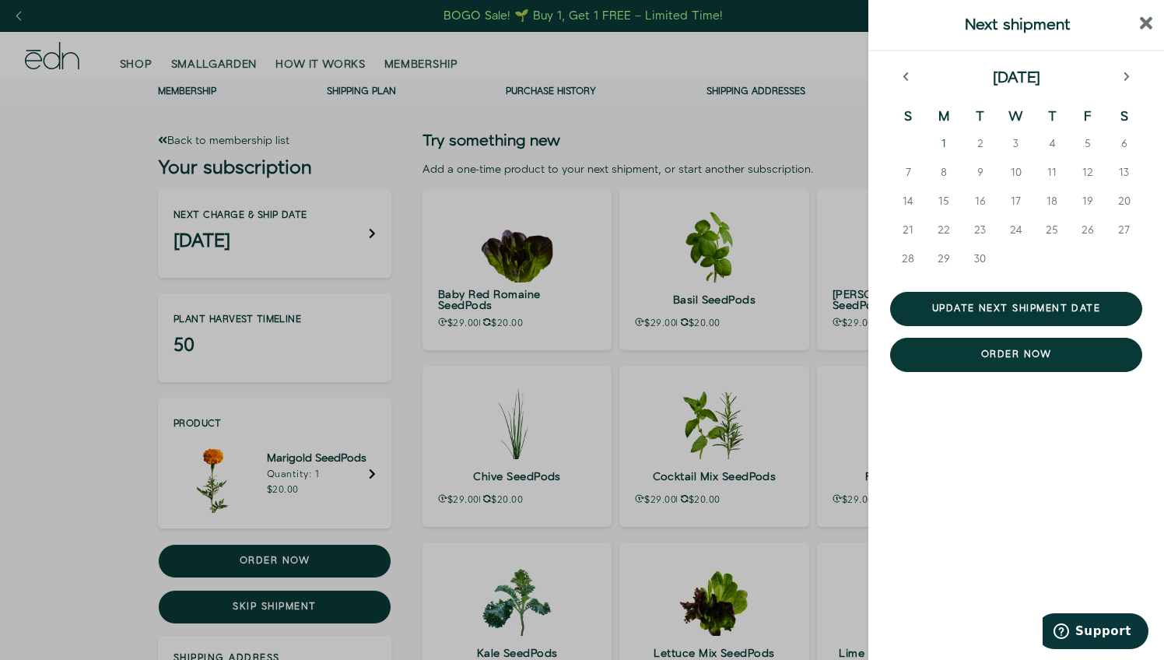
click at [943, 142] on span "1" at bounding box center [943, 144] width 5 height 16
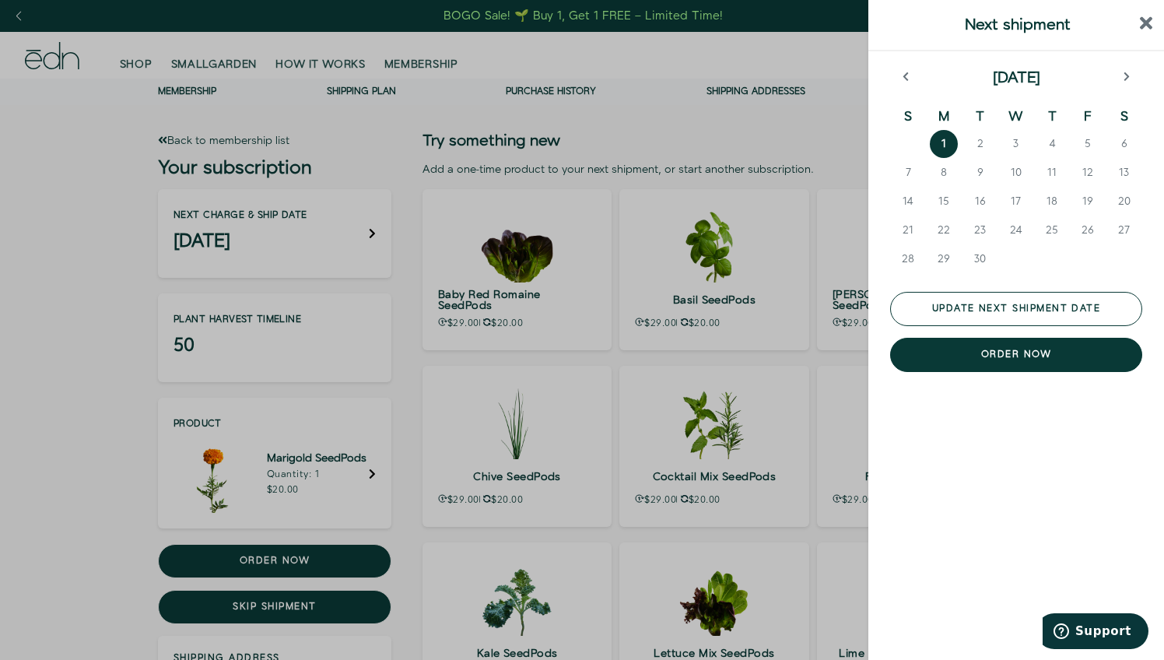
click at [1007, 302] on button "Update next shipment date" at bounding box center [1016, 309] width 252 height 34
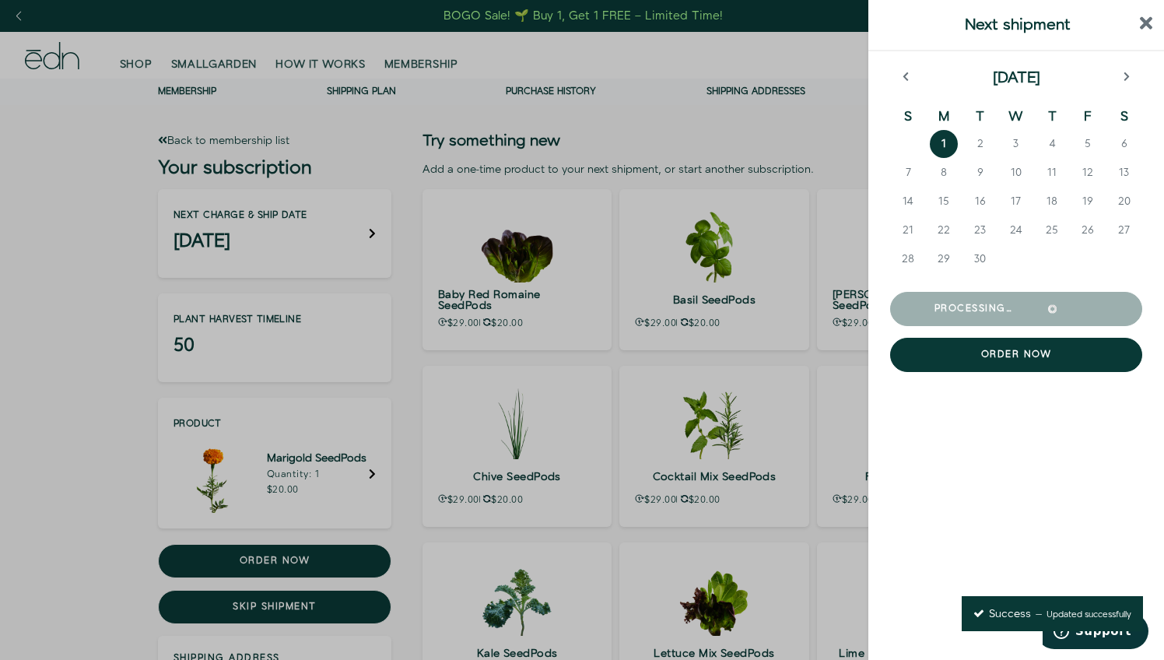
click at [241, 138] on div at bounding box center [582, 330] width 1164 height 660
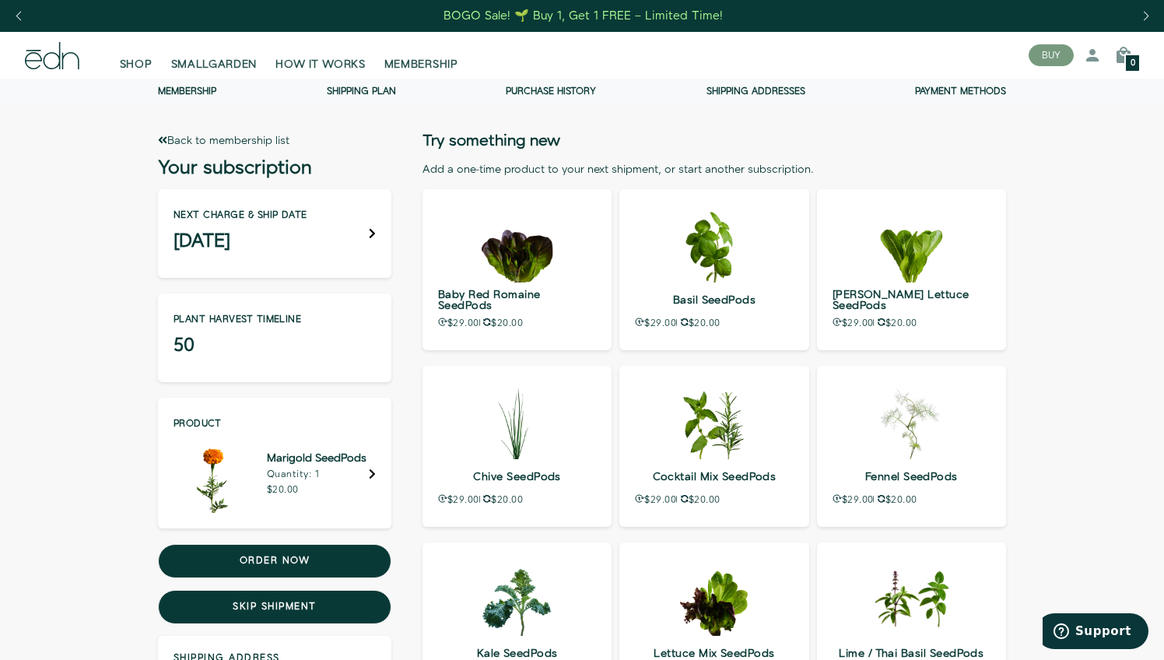
click at [244, 141] on link "Back to membership list" at bounding box center [223, 141] width 131 height 16
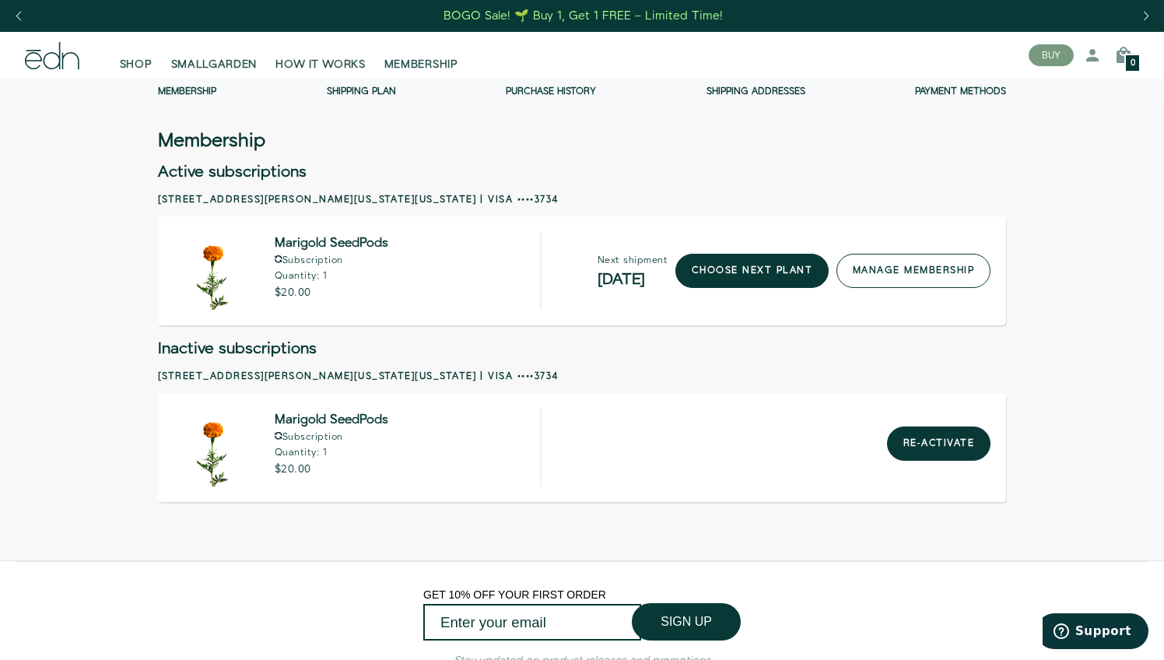
click at [860, 266] on link "manage membership" at bounding box center [913, 271] width 154 height 34
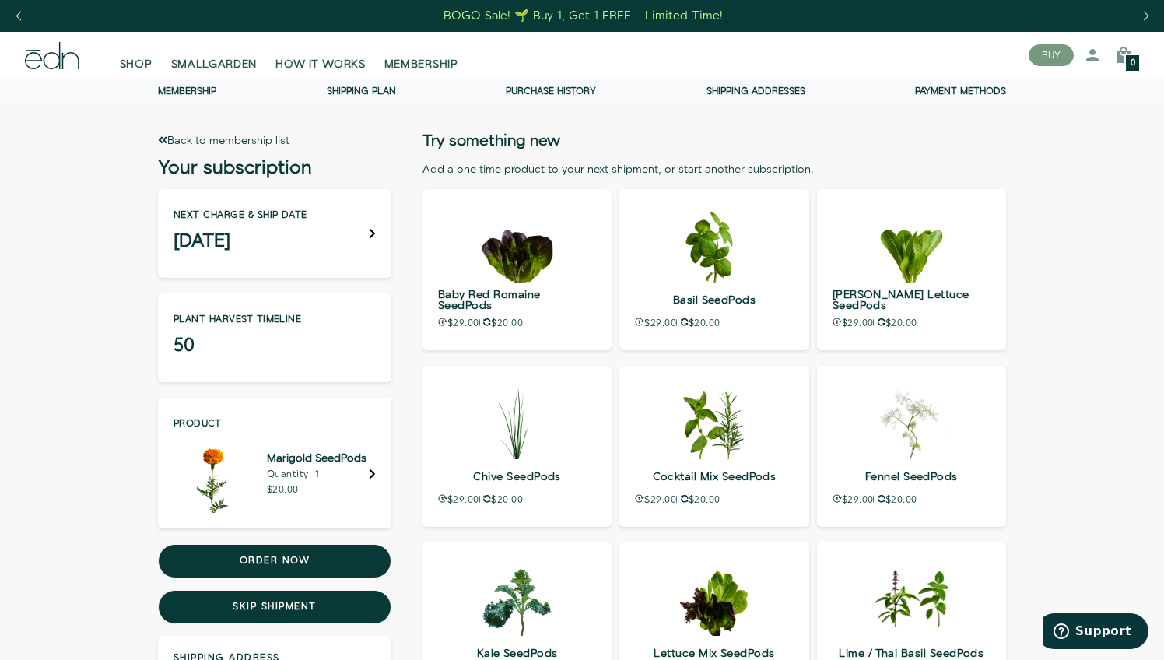
click at [612, 18] on div "BOGO Sale! 🌱 Buy 1, Get 1 FREE – Limited Time!" at bounding box center [582, 16] width 279 height 16
click at [374, 251] on div "Next charge & ship date [DATE]" at bounding box center [274, 233] width 233 height 89
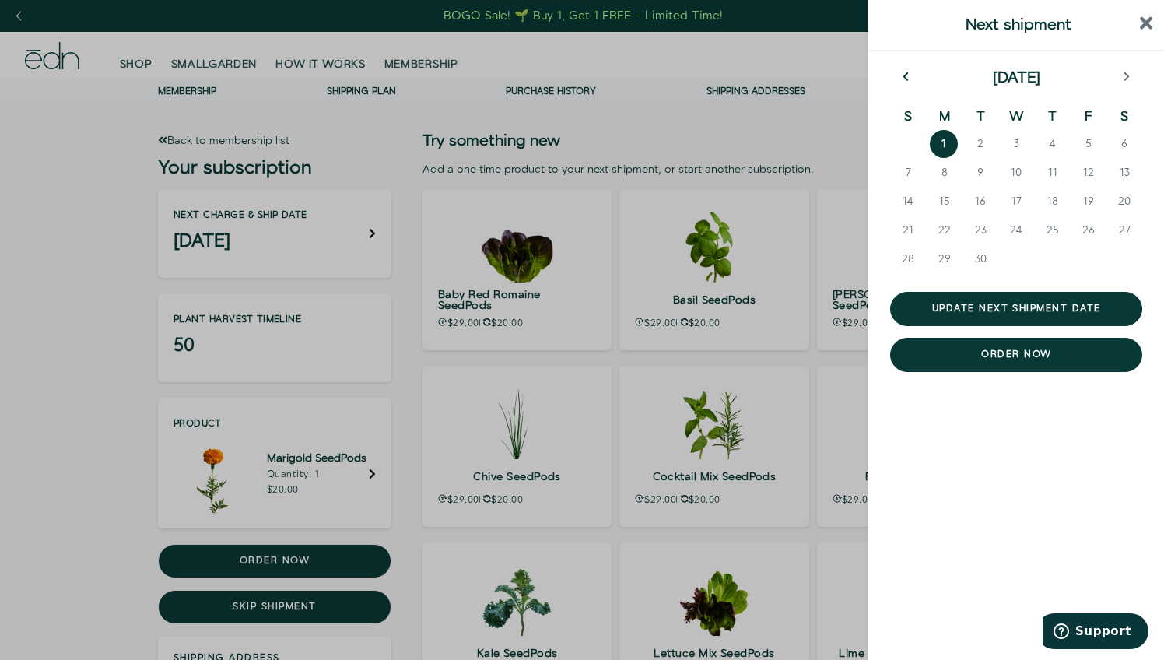
click at [908, 76] on icon "previous month" at bounding box center [906, 77] width 7 height 11
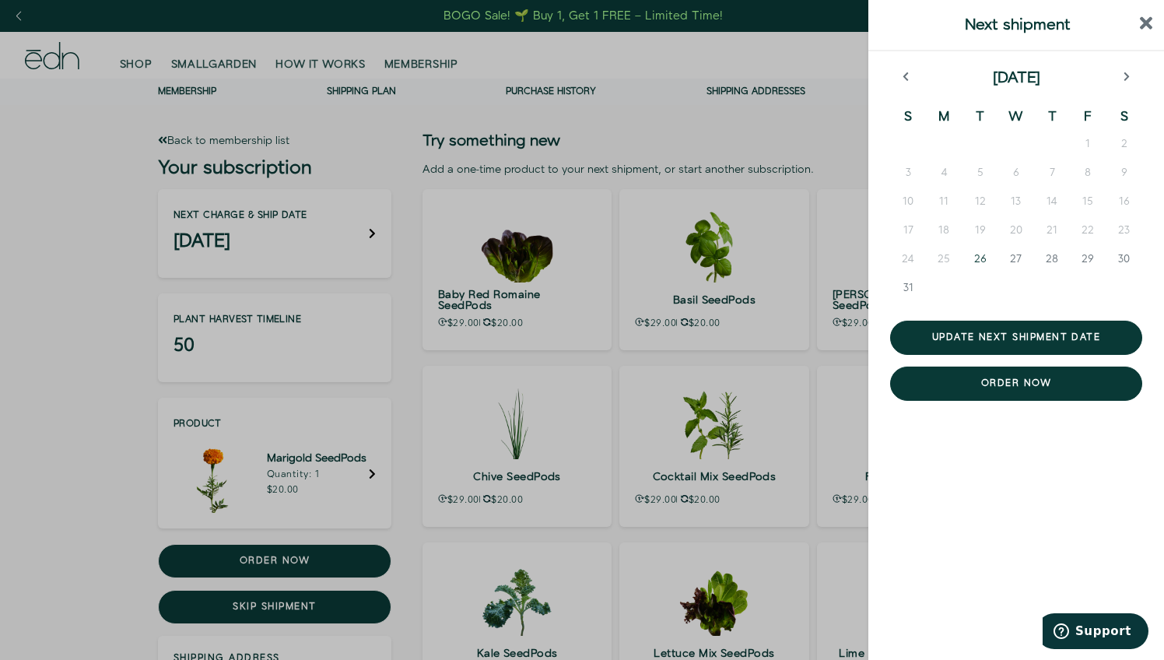
click at [981, 259] on span "26" at bounding box center [980, 259] width 12 height 16
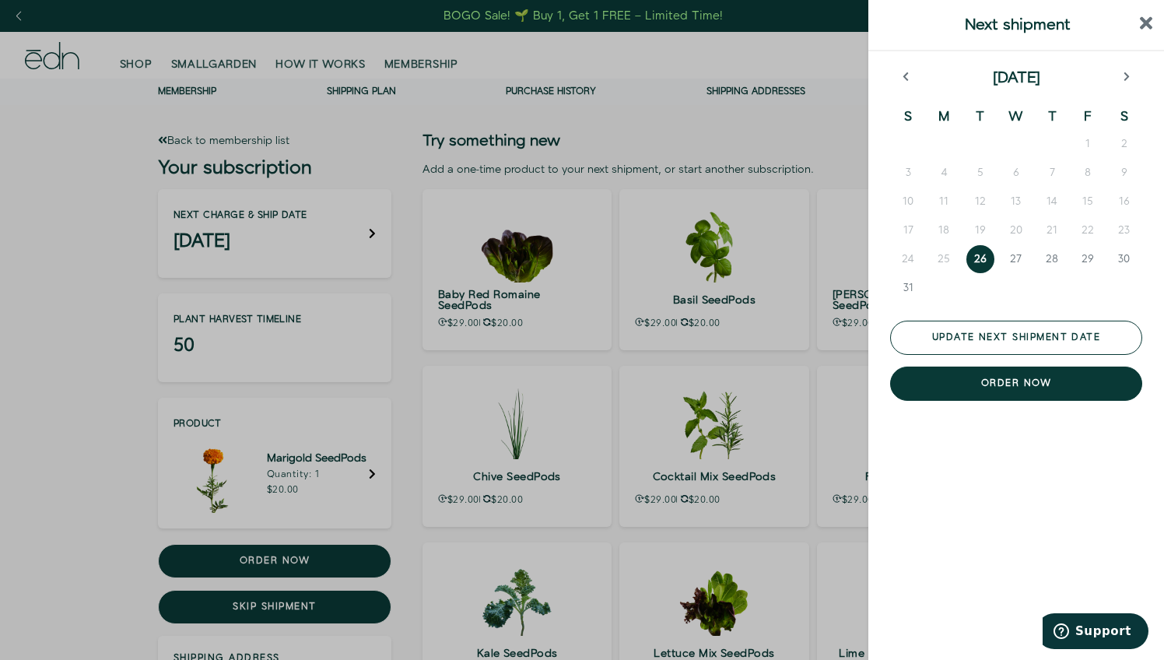
click at [1030, 333] on button "Update next shipment date" at bounding box center [1016, 338] width 252 height 34
